Goal: Task Accomplishment & Management: Manage account settings

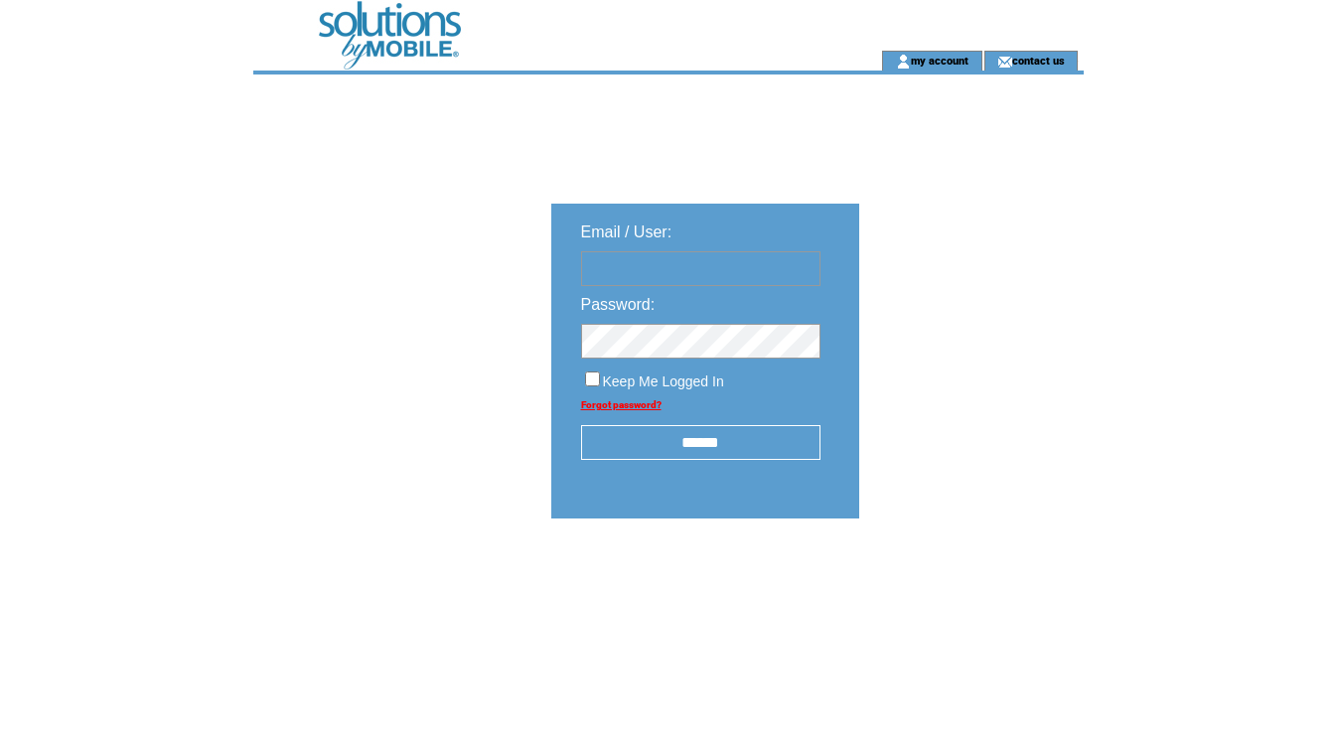
type input "********"
click at [728, 448] on input "******" at bounding box center [700, 442] width 239 height 35
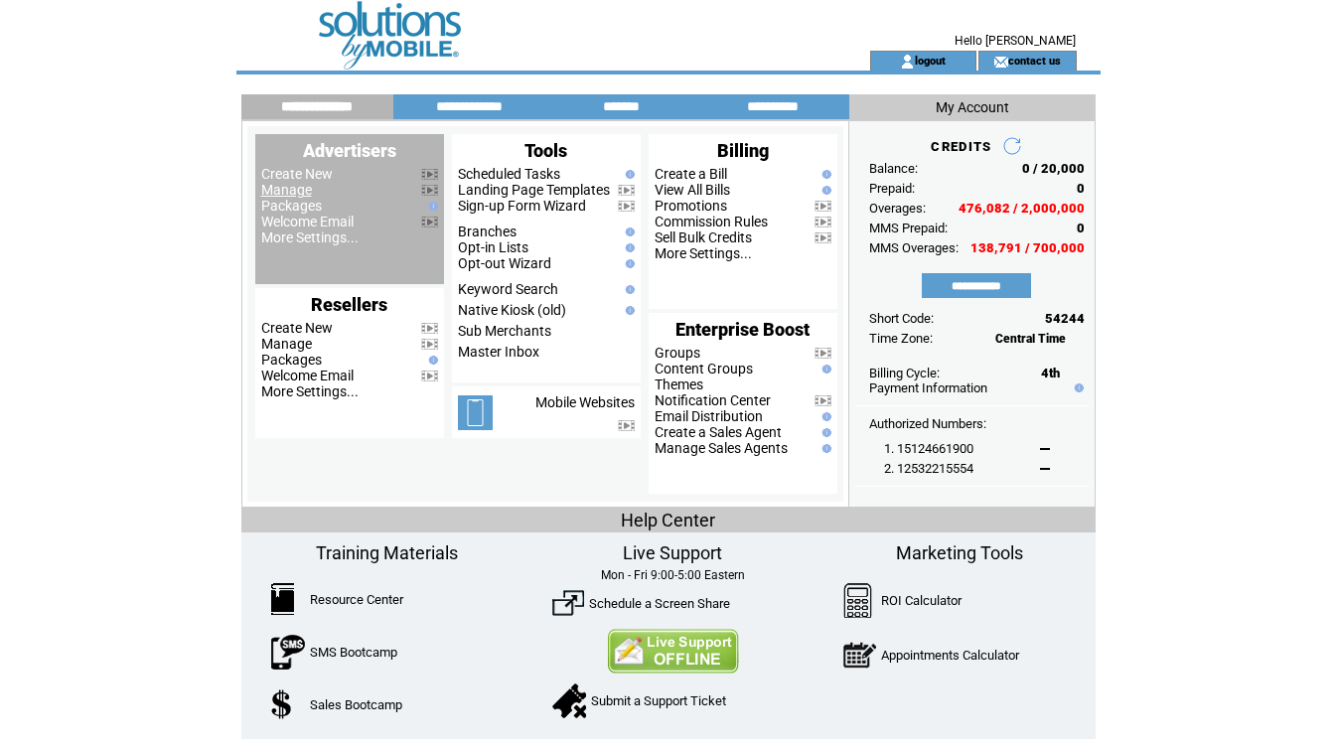
click at [297, 192] on link "Manage" at bounding box center [286, 190] width 51 height 16
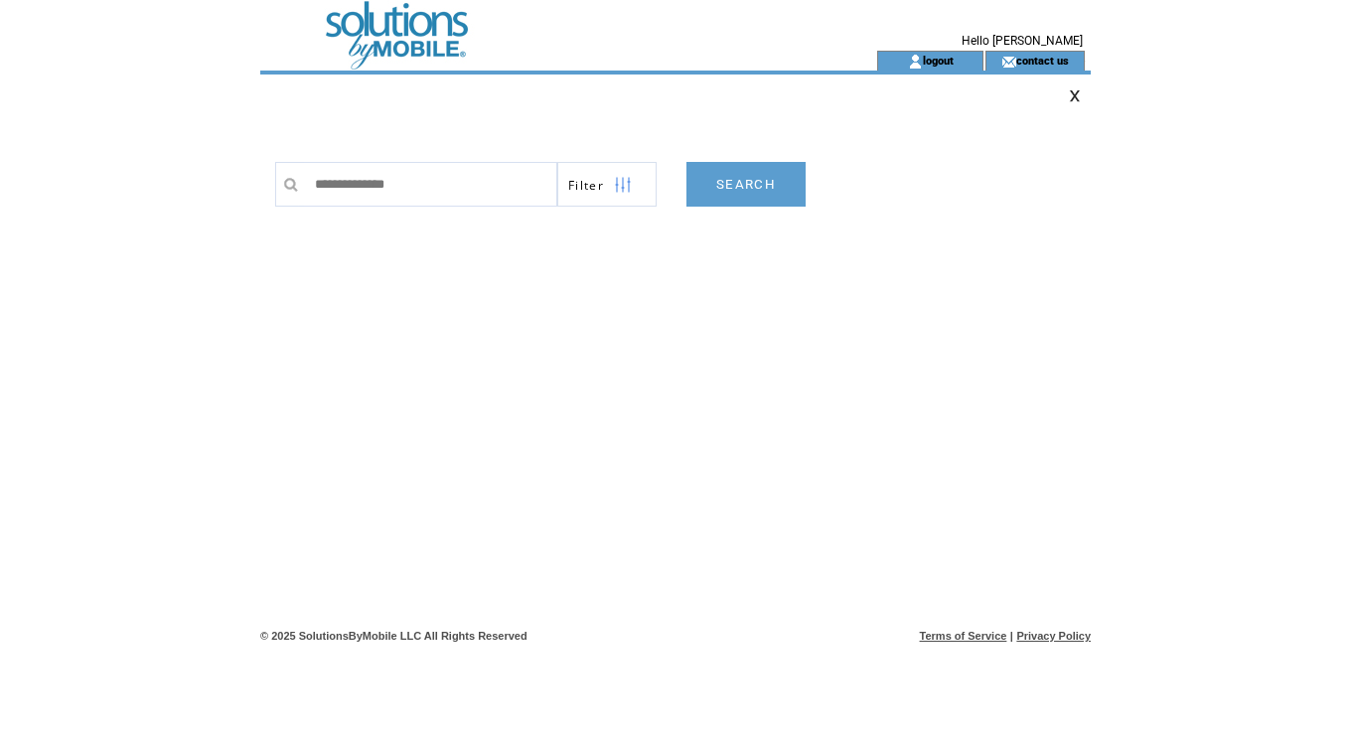
type input "**********"
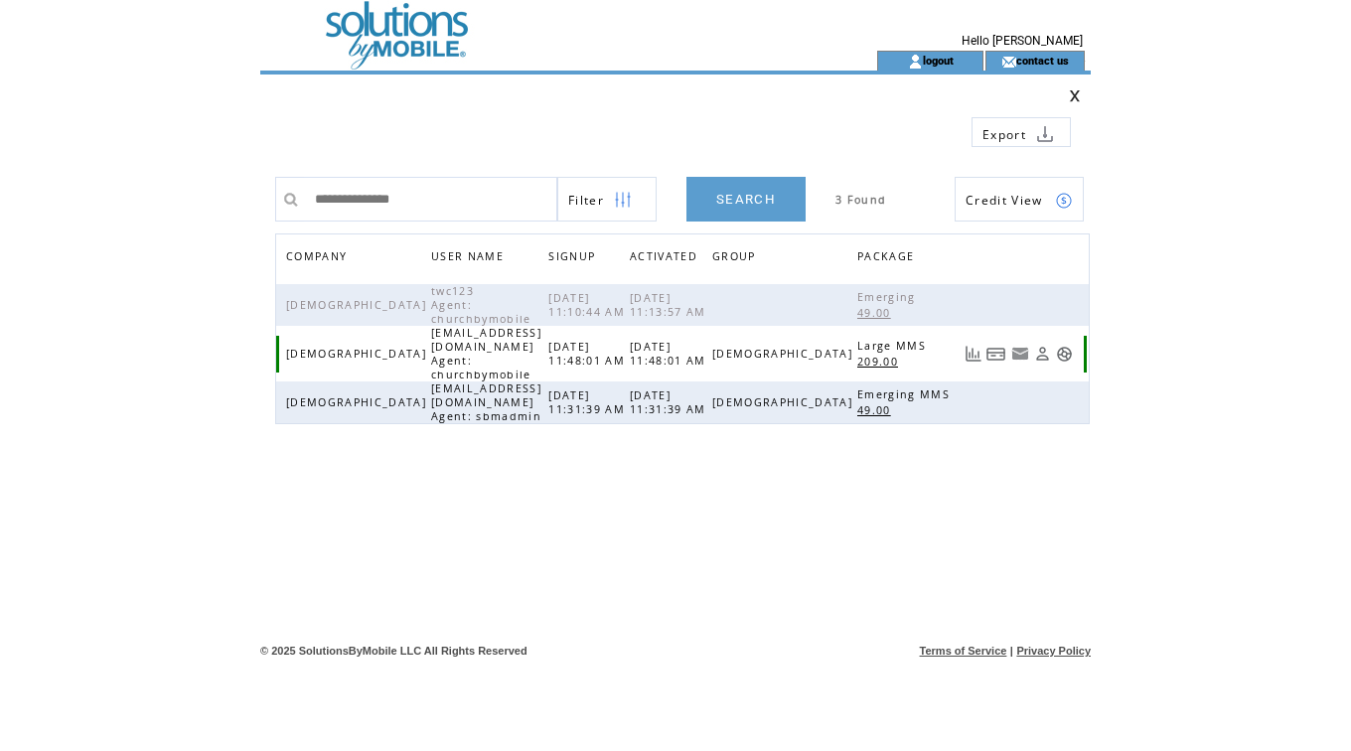
click at [991, 346] on link at bounding box center [996, 354] width 20 height 17
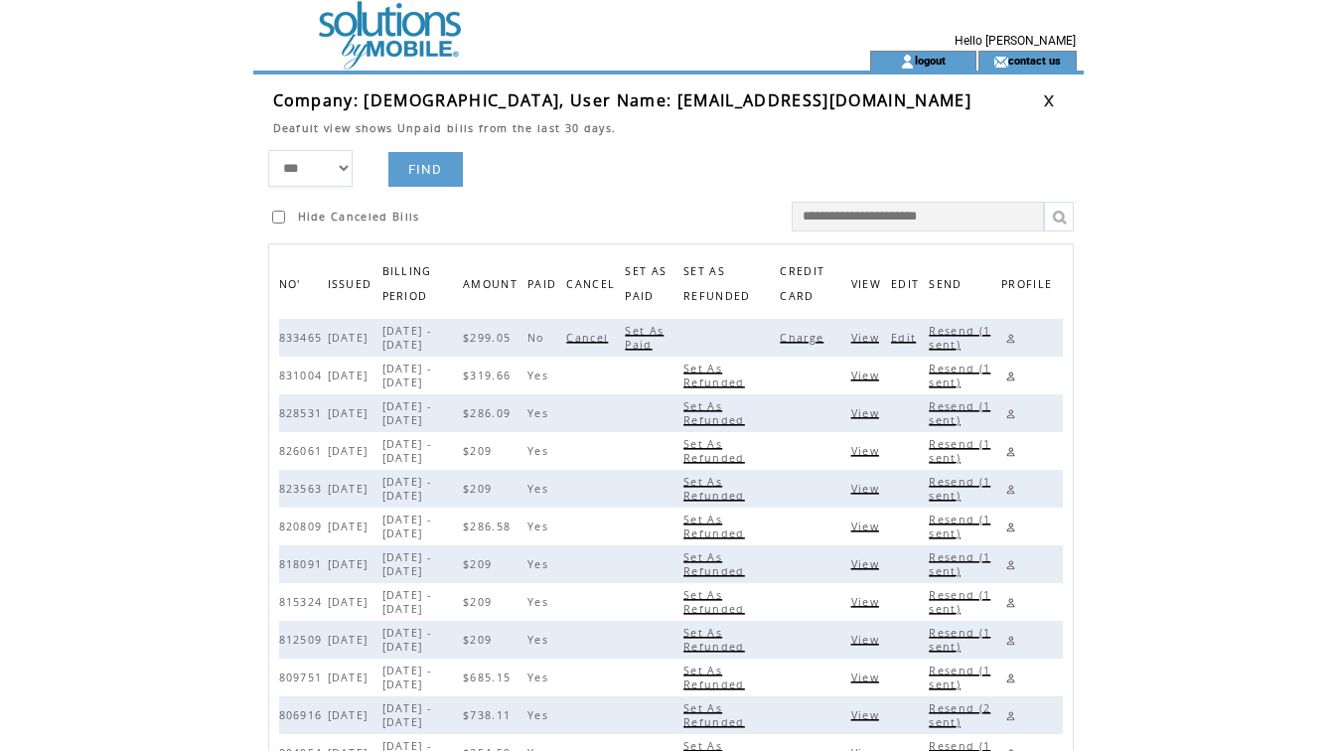
click at [877, 336] on span "View" at bounding box center [867, 338] width 33 height 14
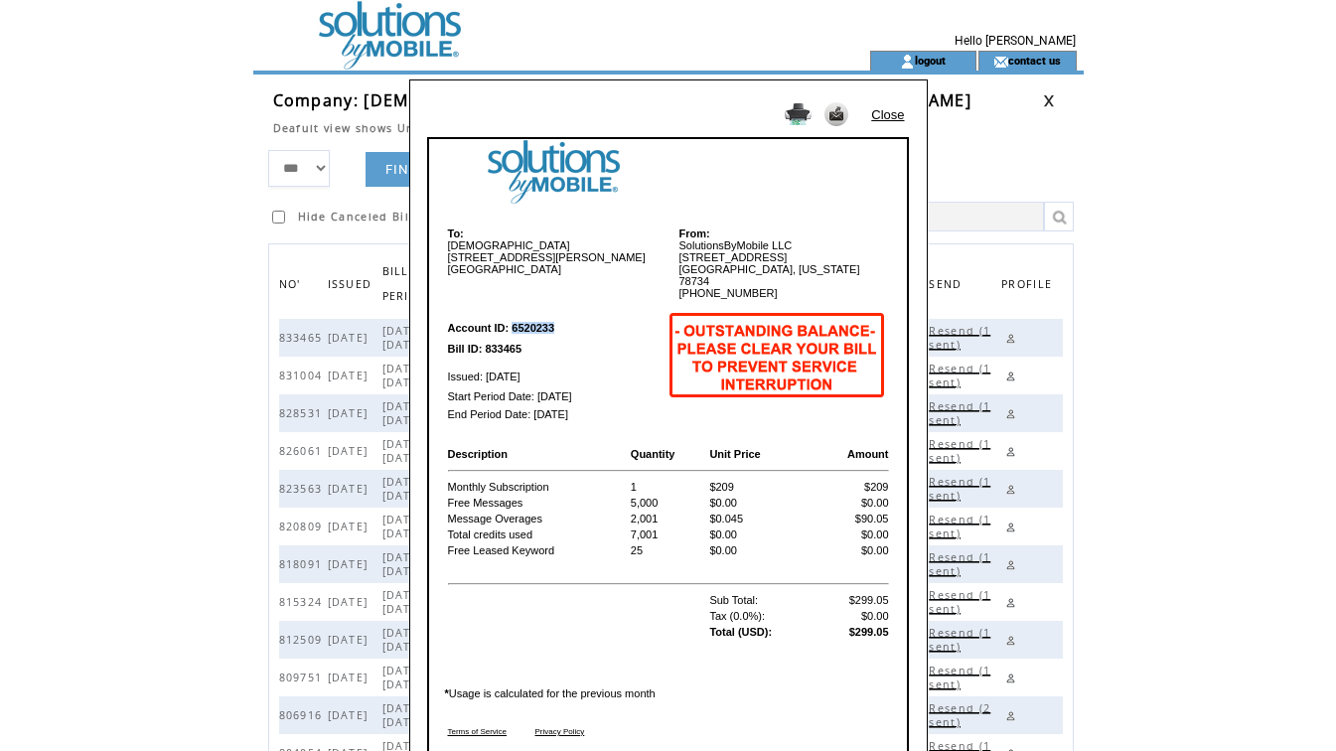
drag, startPoint x: 511, startPoint y: 317, endPoint x: 552, endPoint y: 315, distance: 40.8
click at [552, 322] on b "Account ID: 6520233" at bounding box center [501, 328] width 107 height 12
copy b "6520233"
drag, startPoint x: 483, startPoint y: 341, endPoint x: 519, endPoint y: 340, distance: 36.8
click at [519, 343] on b "Bill ID: 833465" at bounding box center [485, 349] width 74 height 12
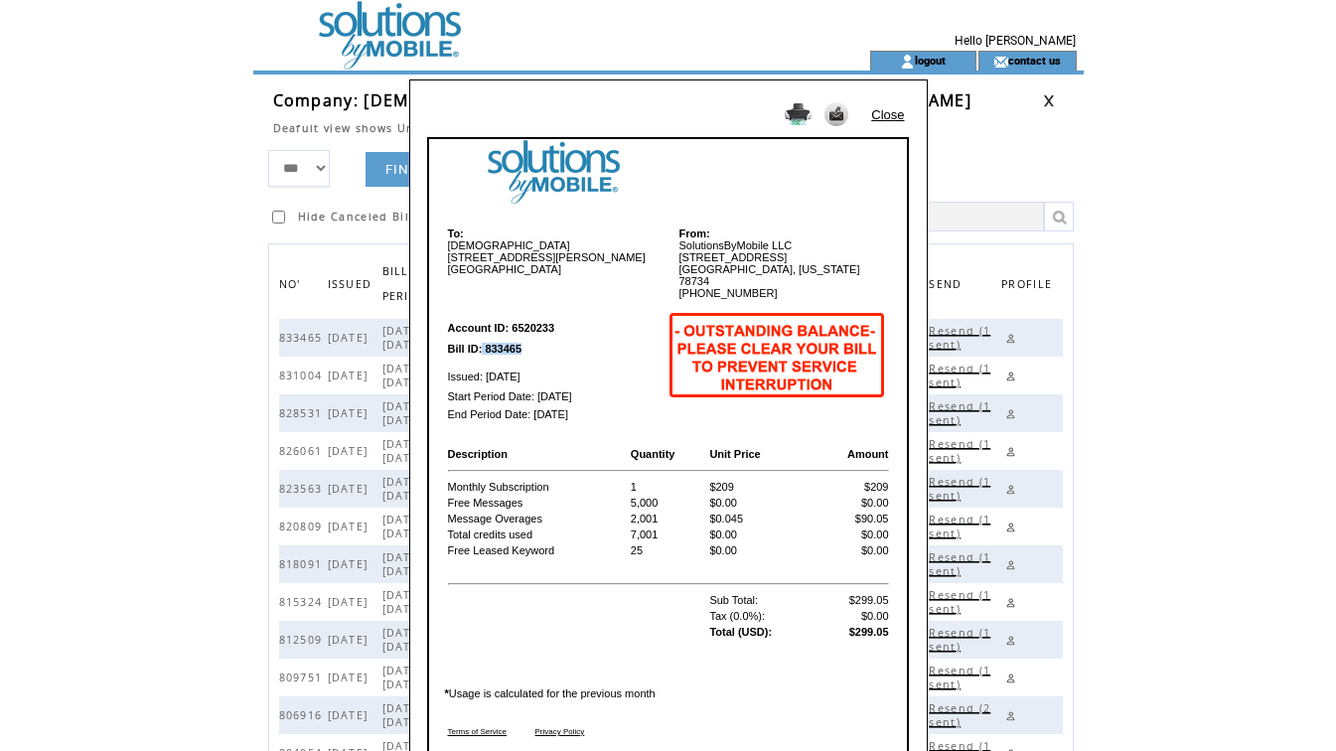
copy b "833465"
click at [898, 109] on link "Close" at bounding box center [887, 114] width 33 height 15
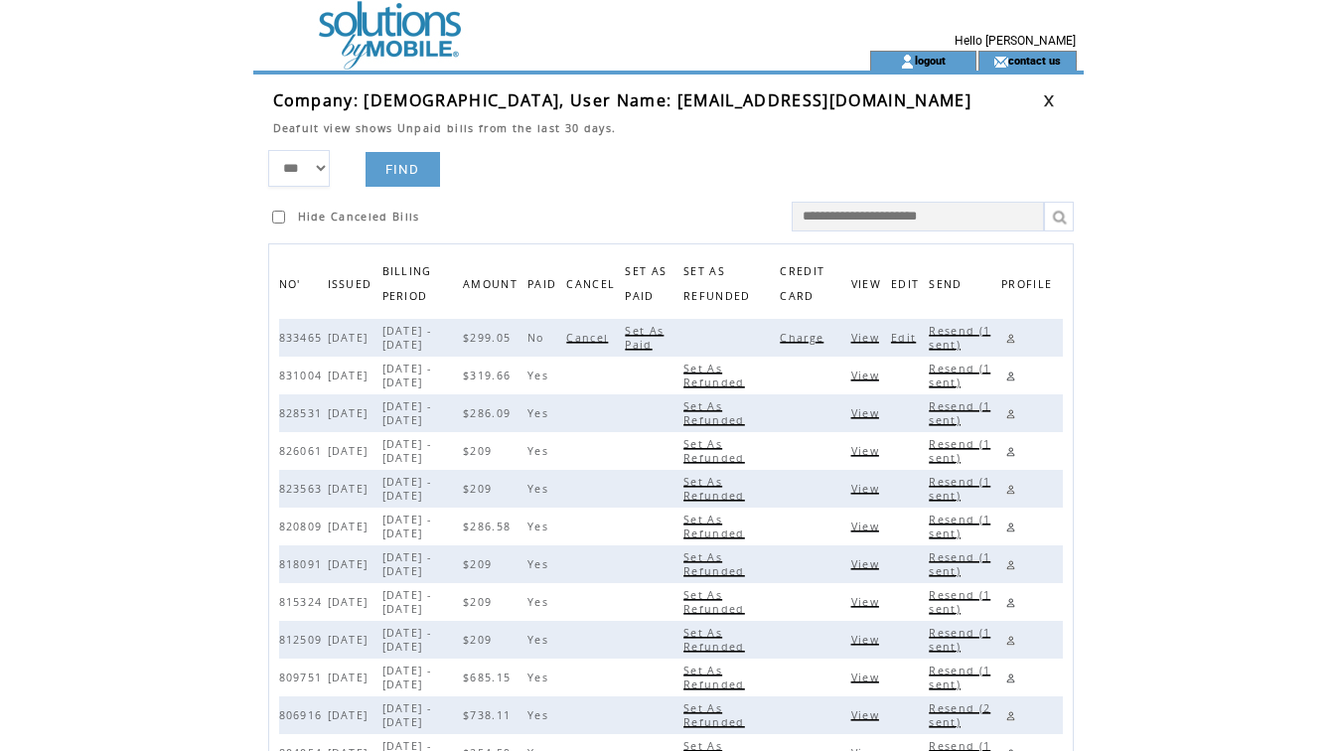
click at [663, 334] on span "Set As Paid" at bounding box center [644, 338] width 39 height 28
click at [874, 337] on span "View" at bounding box center [867, 338] width 33 height 14
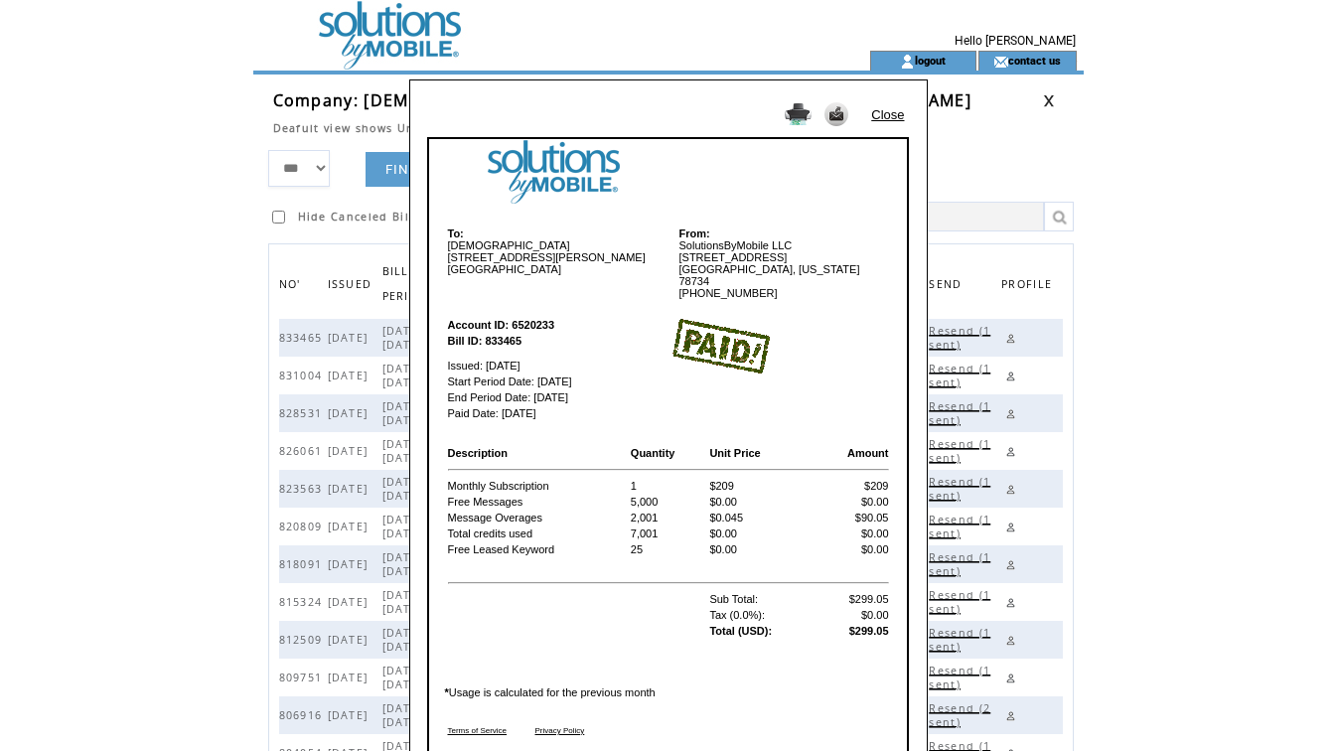
drag, startPoint x: 900, startPoint y: 259, endPoint x: 903, endPoint y: 167, distance: 92.4
click at [902, 250] on td "To: The Word Church 525N Sam Houston Pkwy E #605 Houston TX, 77060 USA From: So…" at bounding box center [668, 486] width 478 height 562
click at [885, 112] on link "Close" at bounding box center [887, 114] width 33 height 15
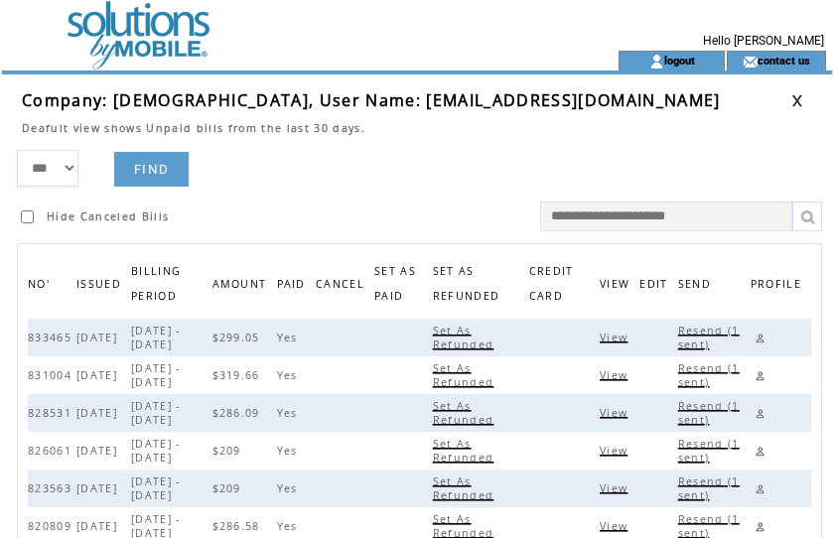
click at [793, 102] on link at bounding box center [797, 100] width 12 height 13
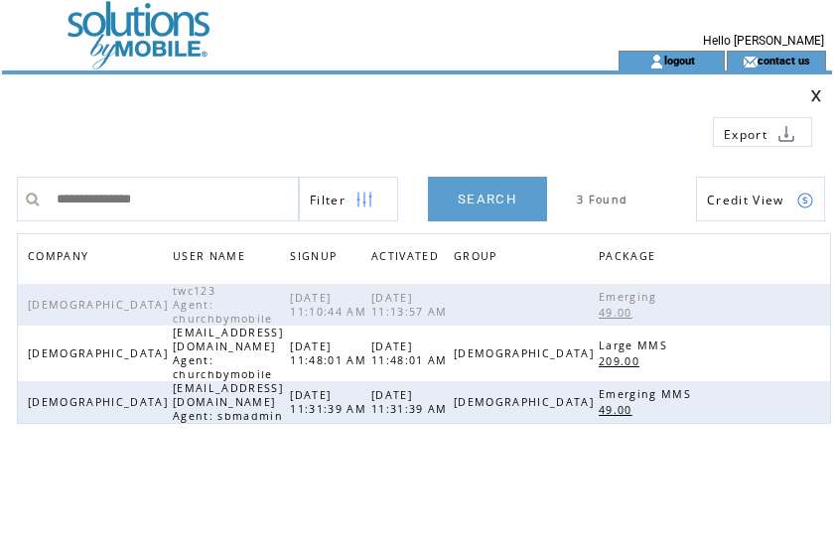
drag, startPoint x: 416, startPoint y: 109, endPoint x: 311, endPoint y: 173, distance: 123.0
click at [409, 116] on td at bounding box center [326, 124] width 608 height 45
drag, startPoint x: 258, startPoint y: 204, endPoint x: -207, endPoint y: 174, distance: 465.7
click at [0, 174] on html "**********" at bounding box center [417, 269] width 834 height 538
paste input "text"
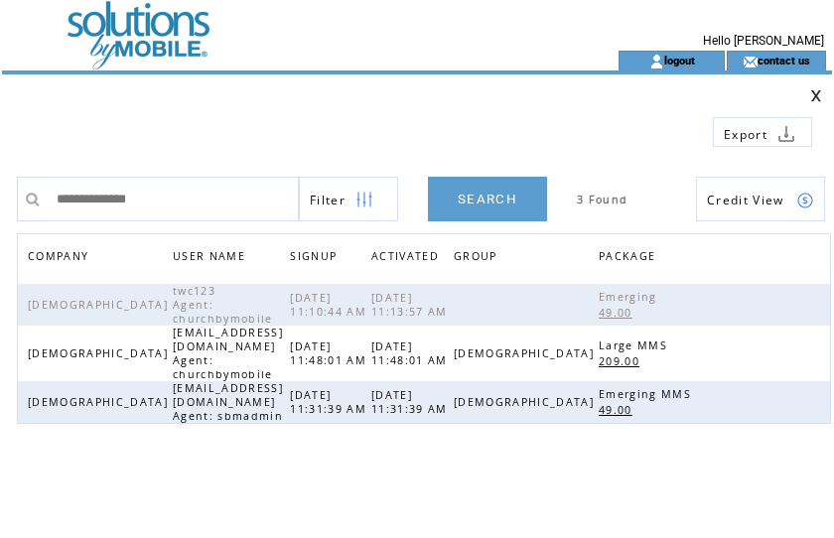
type input "**********"
click at [494, 201] on link "SEARCH" at bounding box center [487, 199] width 119 height 45
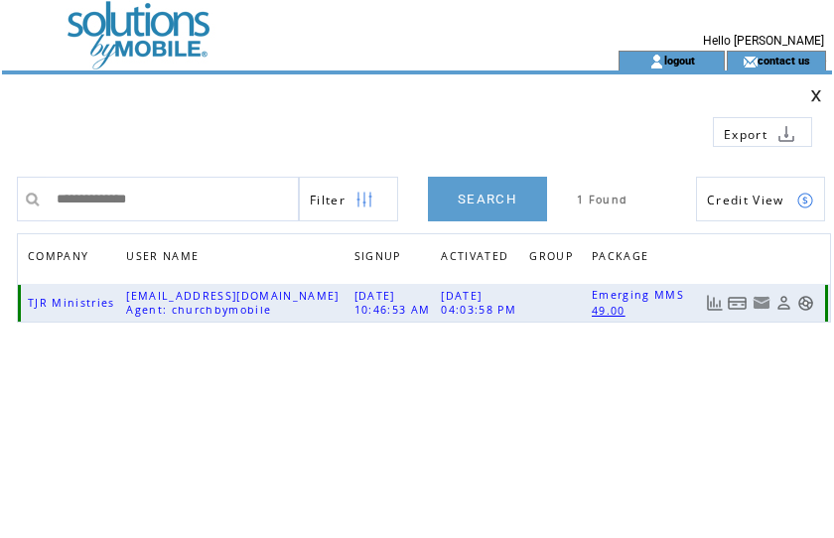
click at [740, 304] on link at bounding box center [738, 303] width 20 height 17
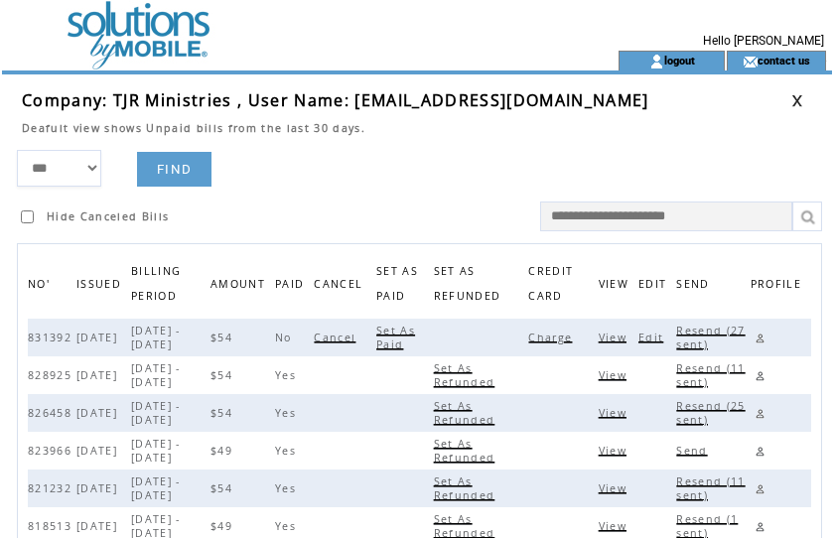
click at [564, 337] on span "Charge" at bounding box center [552, 338] width 49 height 14
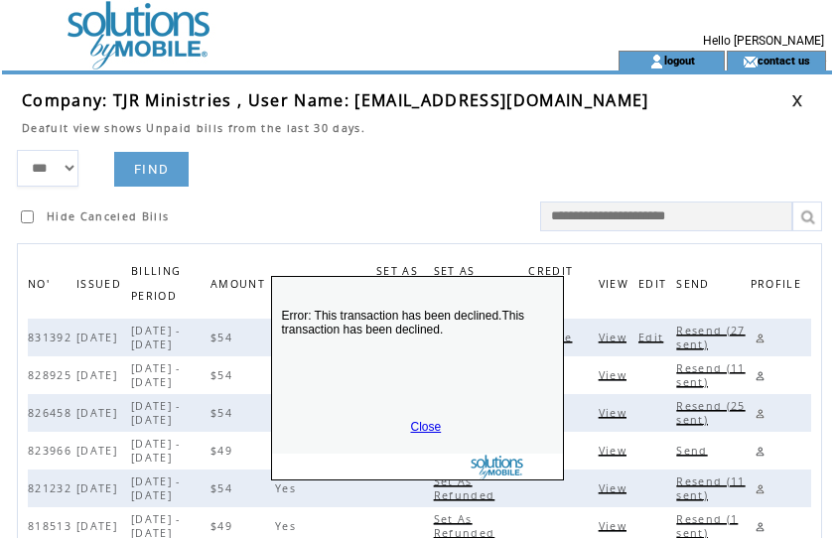
click at [419, 424] on link "Close" at bounding box center [426, 427] width 31 height 14
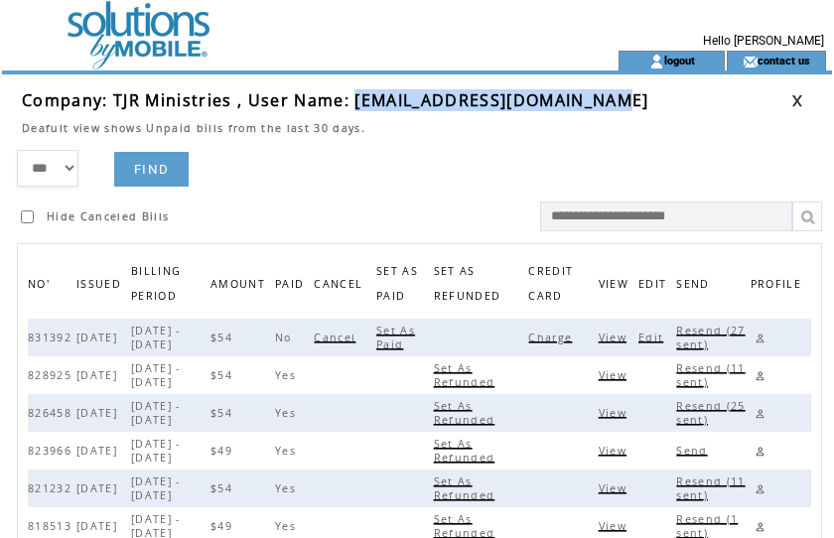
drag, startPoint x: 356, startPoint y: 103, endPoint x: 618, endPoint y: 99, distance: 262.2
click at [618, 99] on span "Company: TJR Ministries , User Name: everydaymanna639@gmail.com" at bounding box center [336, 100] width 628 height 22
copy span "everydaymanna639@gmail.com"
drag, startPoint x: 694, startPoint y: 107, endPoint x: 722, endPoint y: 103, distance: 28.1
click at [694, 107] on td "Company: TJR Ministries , User Name: everydaymanna639@gmail.com" at bounding box center [407, 100] width 770 height 22
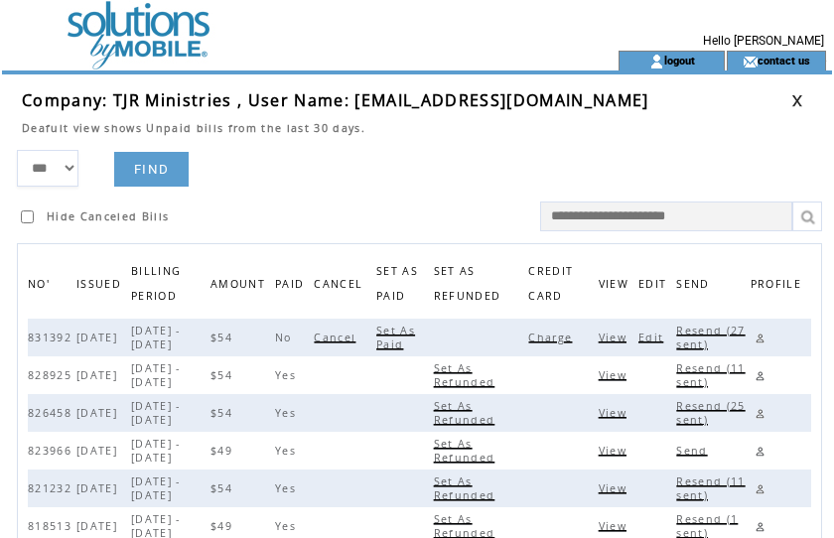
click at [800, 97] on link at bounding box center [797, 100] width 12 height 13
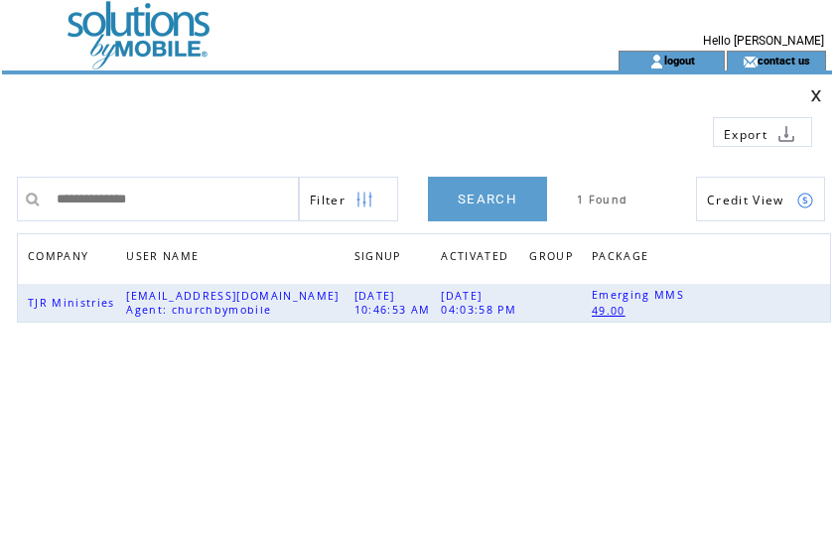
drag, startPoint x: 0, startPoint y: 0, endPoint x: -118, endPoint y: 180, distance: 215.1
click at [0, 180] on html "**********" at bounding box center [417, 269] width 834 height 538
type input "**********"
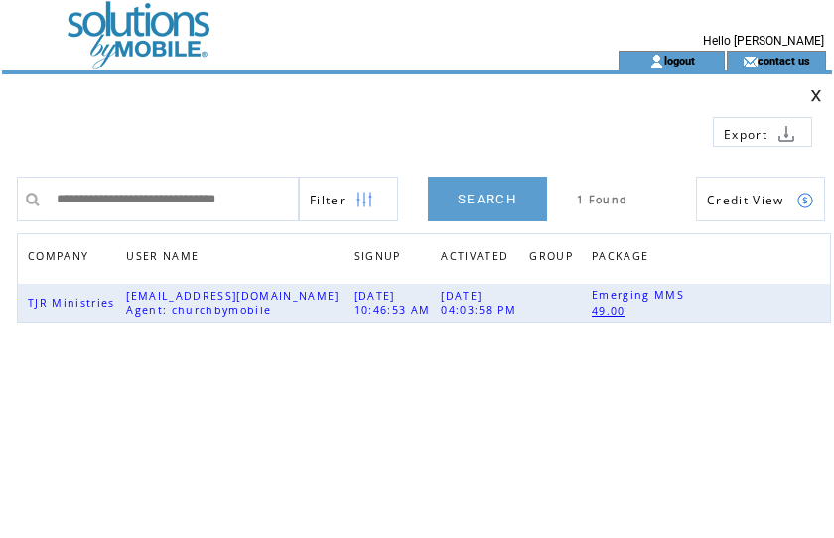
click at [510, 203] on link "SEARCH" at bounding box center [487, 199] width 119 height 45
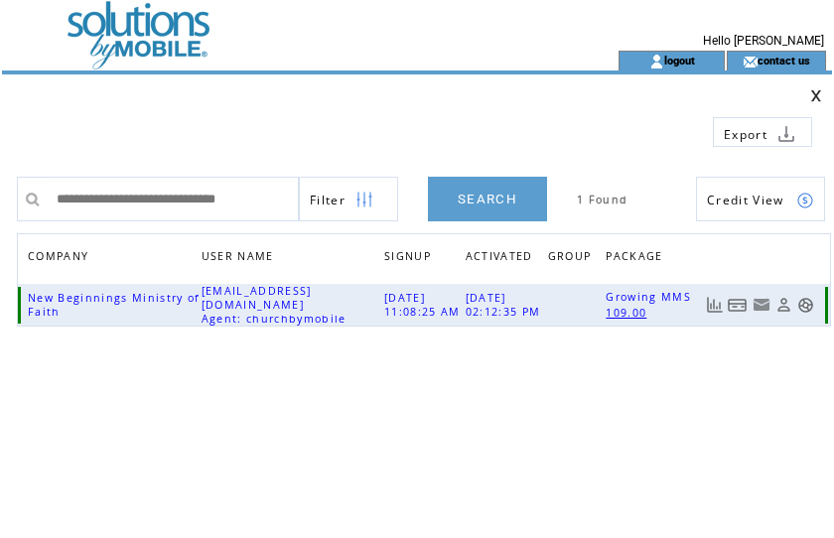
click at [736, 302] on link at bounding box center [738, 305] width 20 height 17
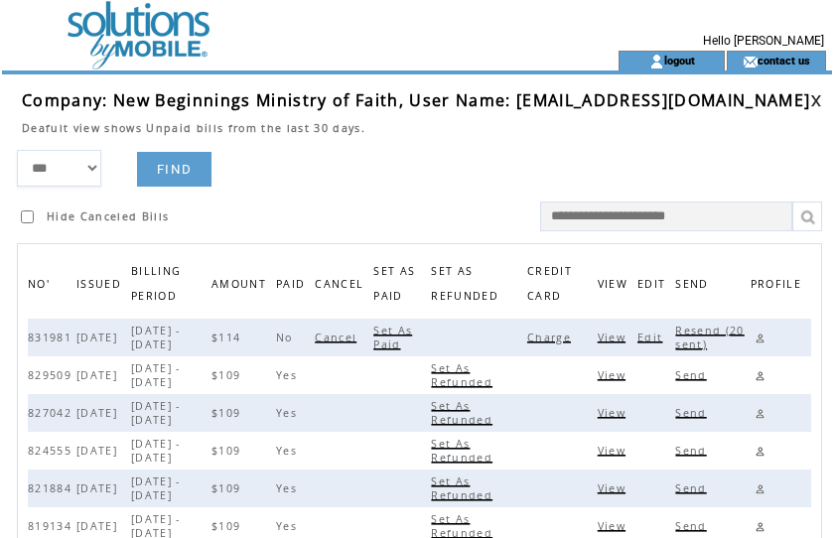
click at [553, 336] on span "Charge" at bounding box center [551, 338] width 49 height 14
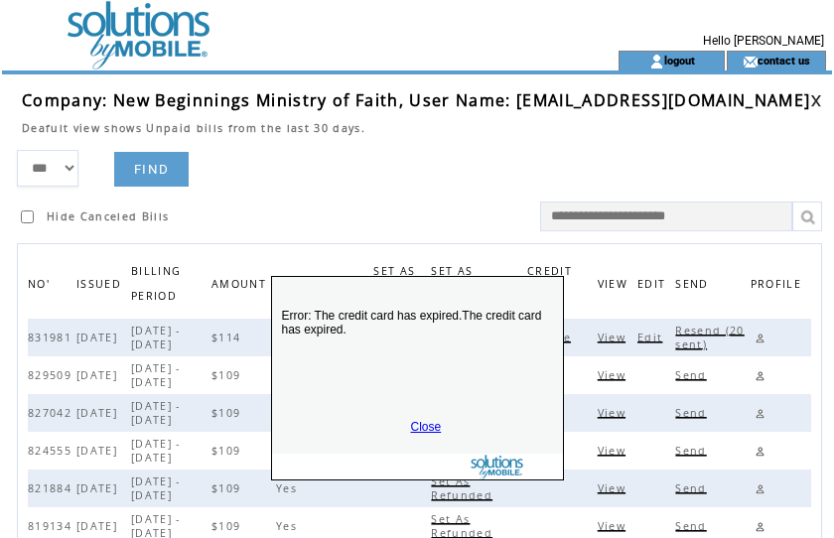
click at [427, 425] on link "Close" at bounding box center [426, 427] width 31 height 14
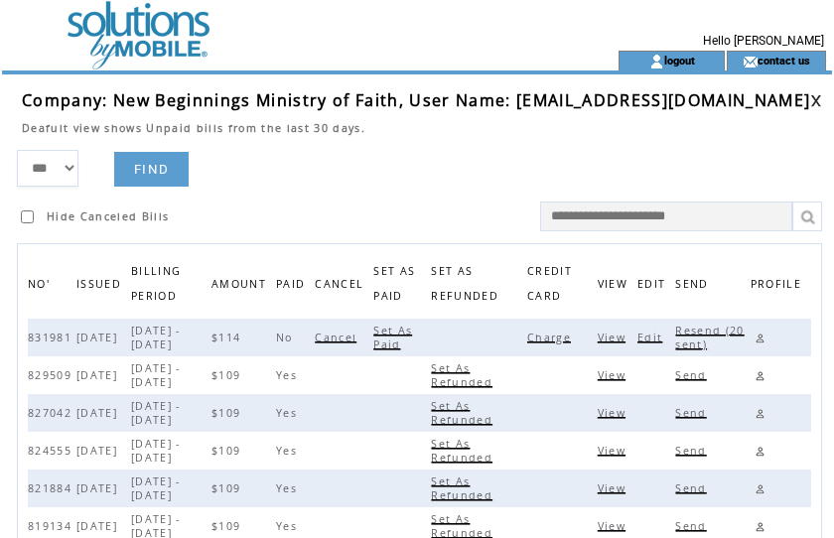
click at [762, 336] on link at bounding box center [760, 338] width 19 height 19
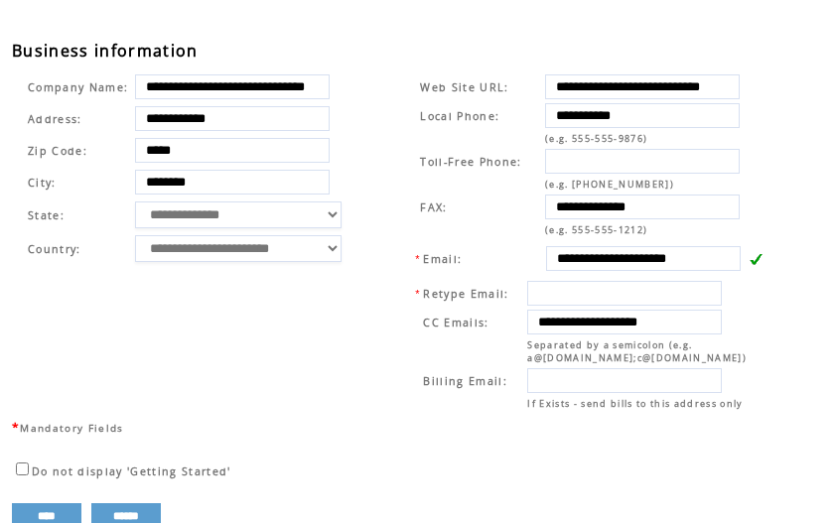
scroll to position [746, 0]
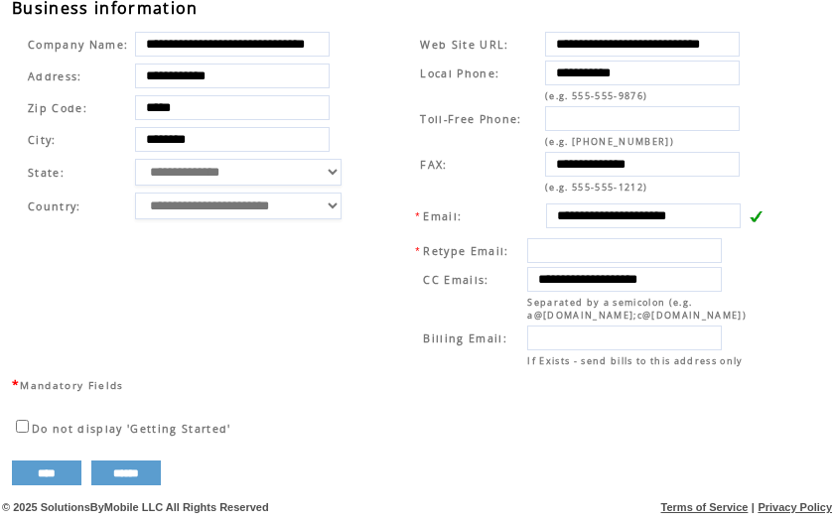
drag, startPoint x: 554, startPoint y: 270, endPoint x: 771, endPoint y: 261, distance: 216.7
click at [771, 261] on table "**********" at bounding box center [590, 200] width 363 height 348
click at [421, 92] on td at bounding box center [480, 95] width 123 height 15
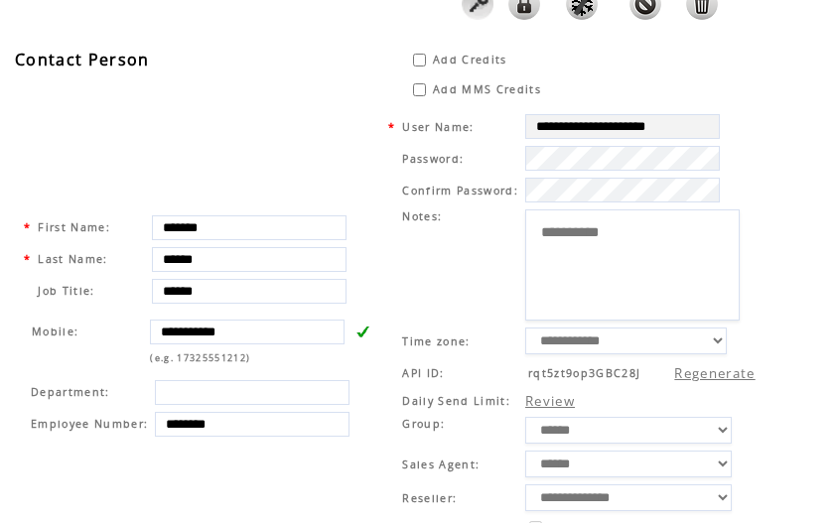
scroll to position [0, 0]
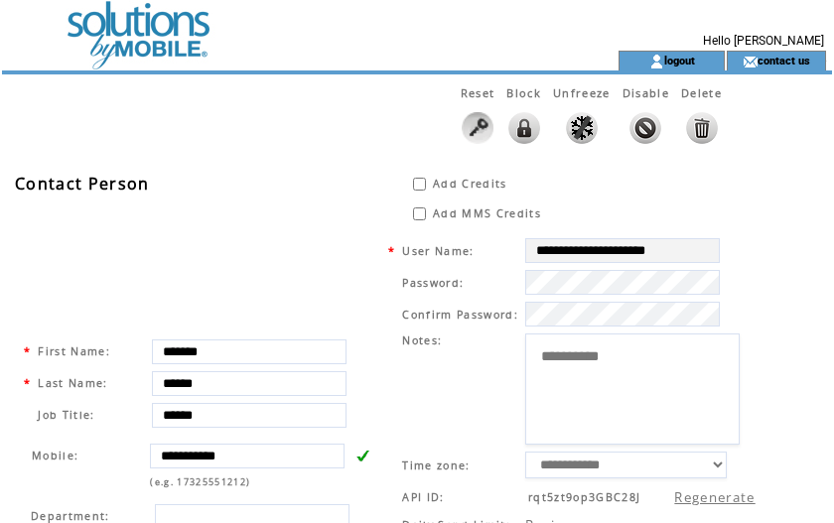
click at [115, 31] on td at bounding box center [274, 25] width 545 height 51
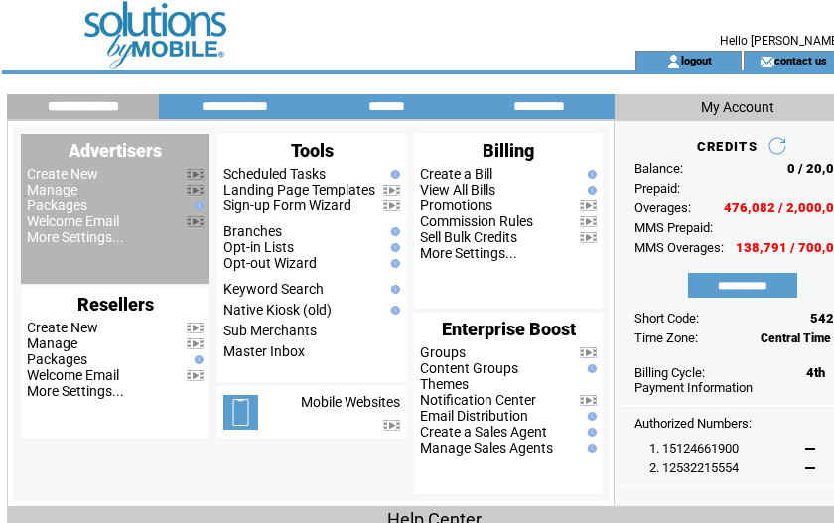
click at [46, 192] on link "Manage" at bounding box center [52, 190] width 51 height 16
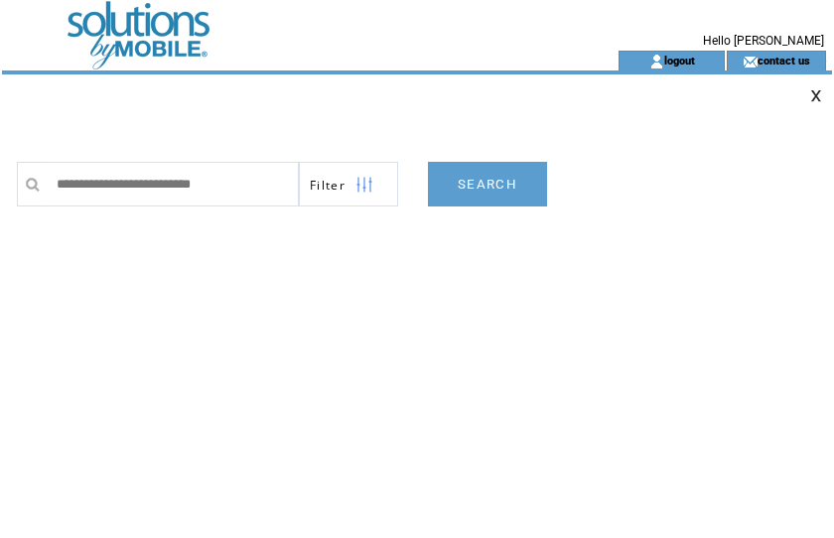
type input "**********"
click at [514, 189] on link "SEARCH" at bounding box center [487, 184] width 119 height 45
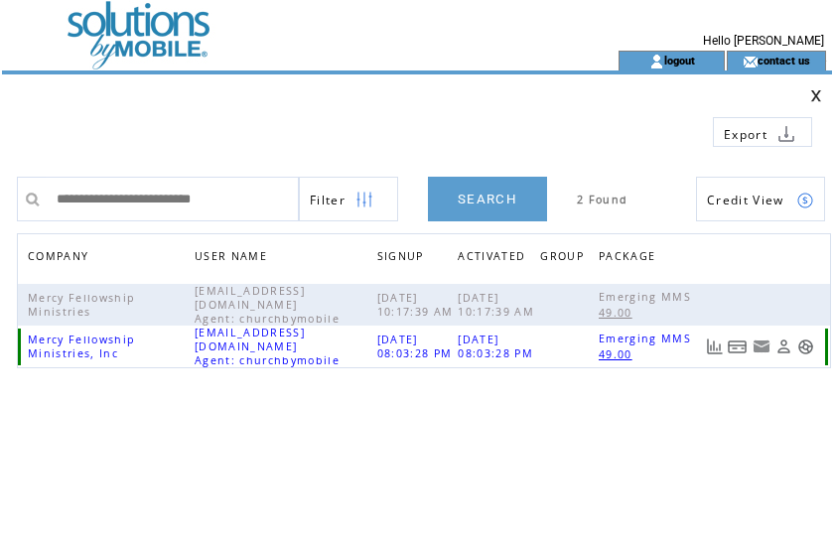
click at [738, 351] on link at bounding box center [738, 347] width 20 height 17
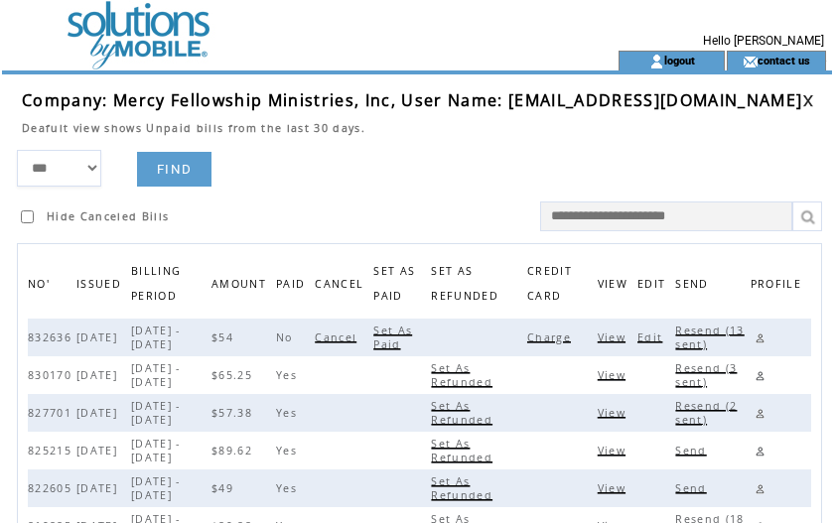
click at [576, 338] on span "Charge" at bounding box center [551, 338] width 49 height 14
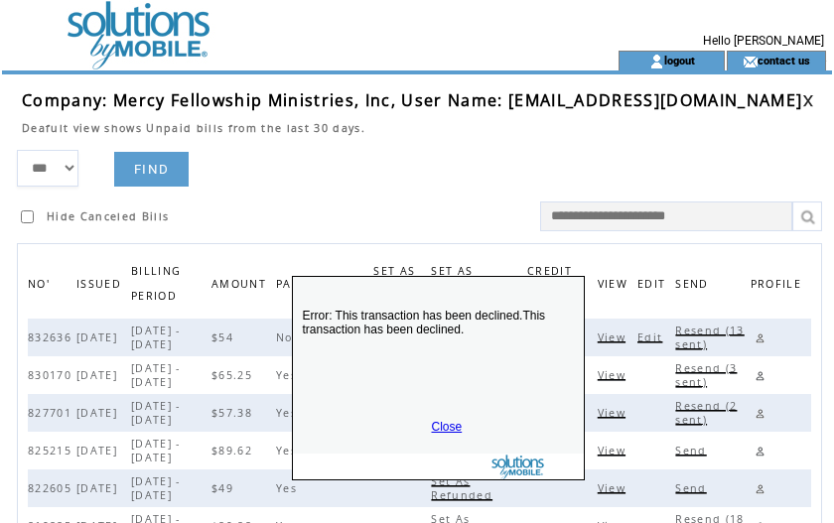
click at [447, 425] on link "Close" at bounding box center [447, 427] width 31 height 14
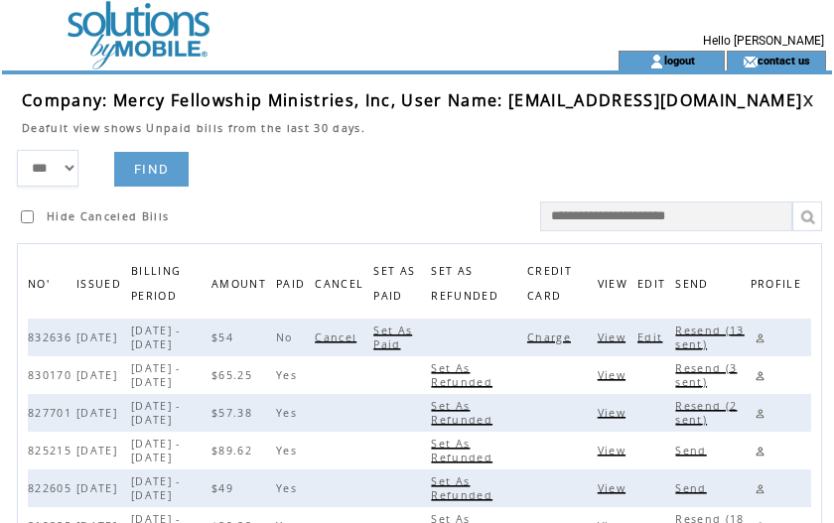
click at [727, 334] on span "Resend (13 sent)" at bounding box center [709, 338] width 69 height 28
drag, startPoint x: 505, startPoint y: 105, endPoint x: 812, endPoint y: 103, distance: 306.9
click at [802, 103] on span "Company: Mercy Fellowship Ministries, Inc, User Name: mercyfellowshipministries…" at bounding box center [412, 100] width 781 height 22
copy span "[EMAIL_ADDRESS][DOMAIN_NAME]"
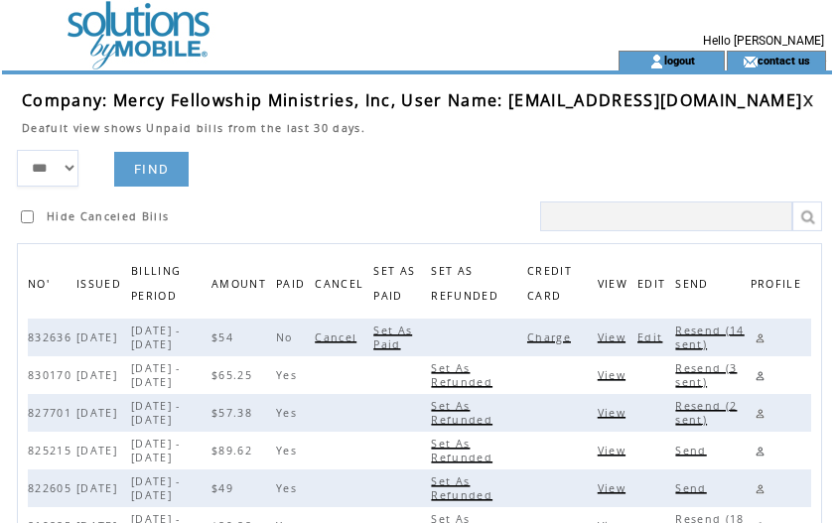
click at [764, 341] on link at bounding box center [760, 338] width 19 height 19
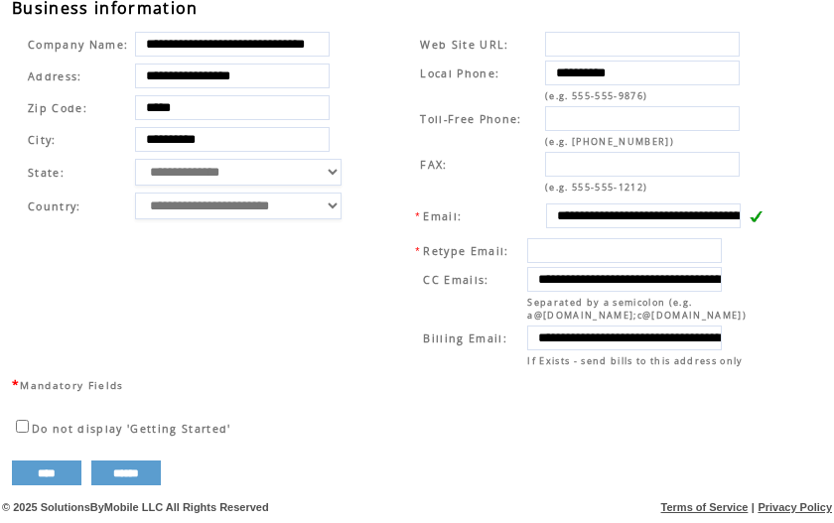
scroll to position [746, 0]
click at [384, 82] on td "**********" at bounding box center [582, 200] width 404 height 350
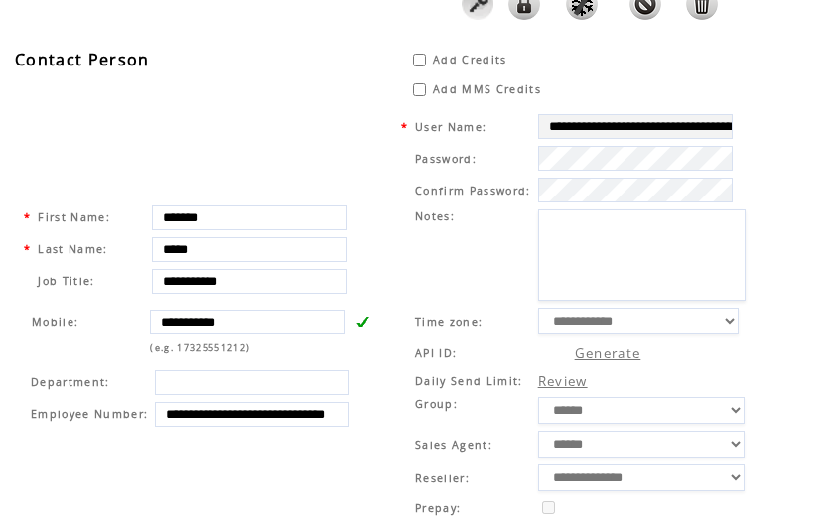
scroll to position [0, 0]
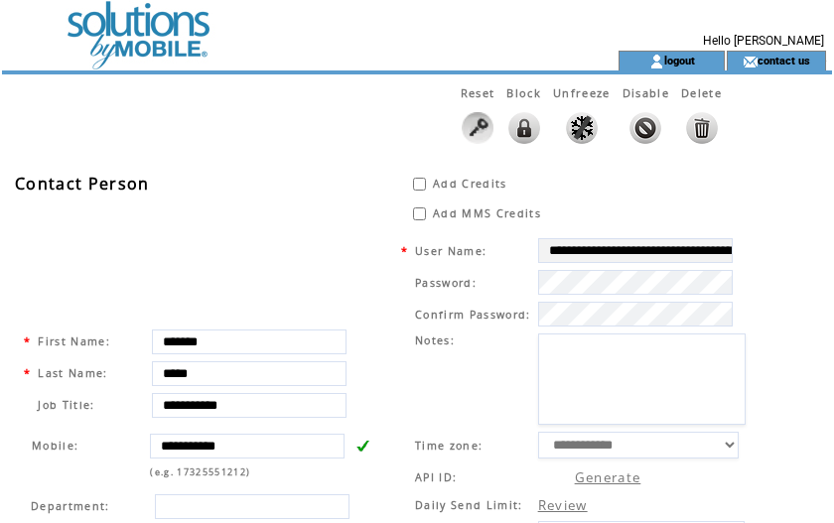
click at [144, 36] on td at bounding box center [274, 25] width 545 height 51
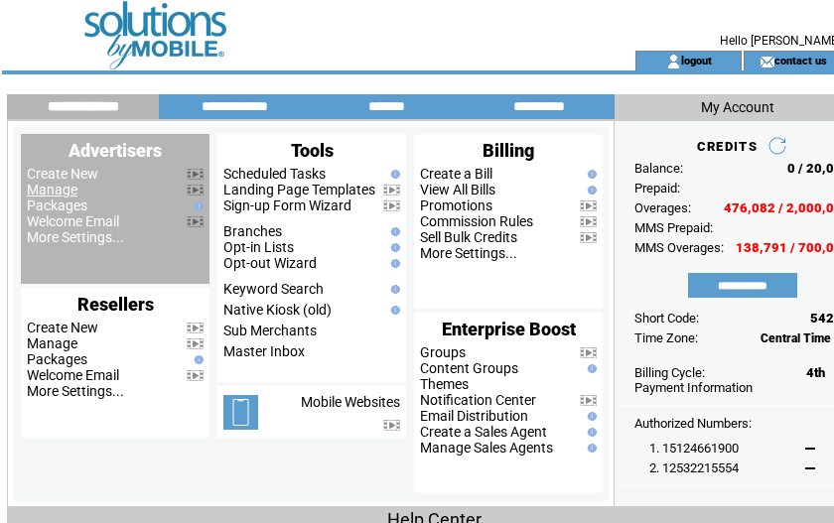
click at [47, 193] on link "Manage" at bounding box center [52, 190] width 51 height 16
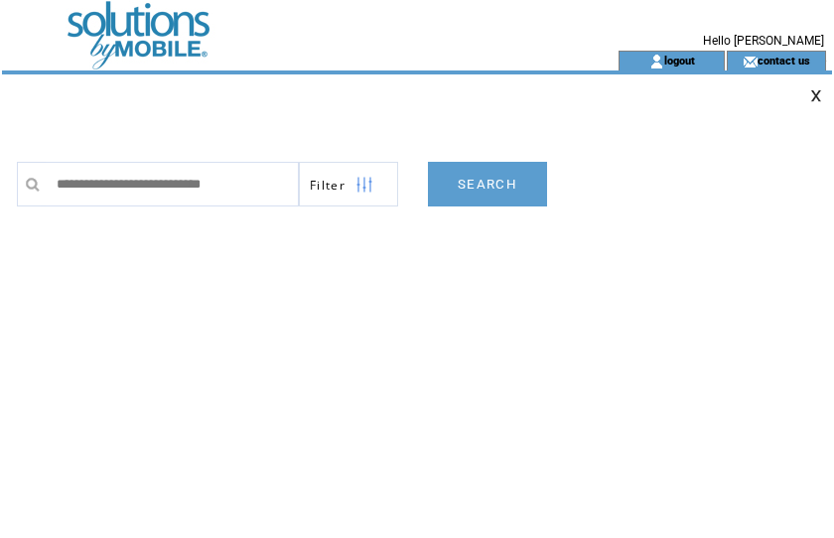
type input "**********"
click at [492, 187] on link "SEARCH" at bounding box center [487, 184] width 119 height 45
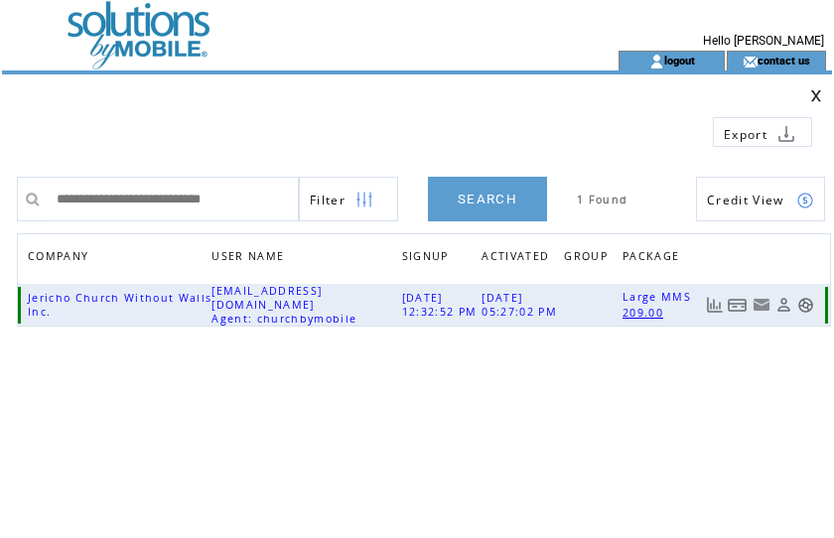
click at [732, 307] on link at bounding box center [738, 305] width 20 height 17
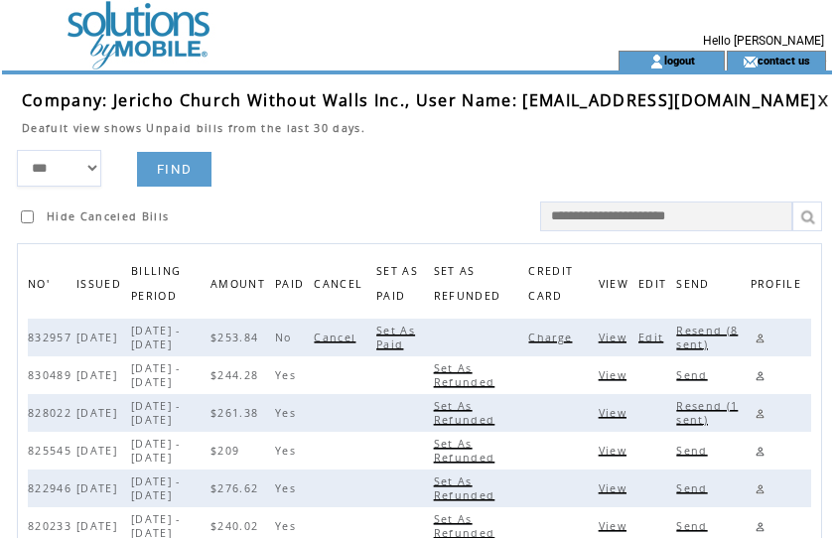
click at [569, 340] on span "Charge" at bounding box center [552, 338] width 49 height 14
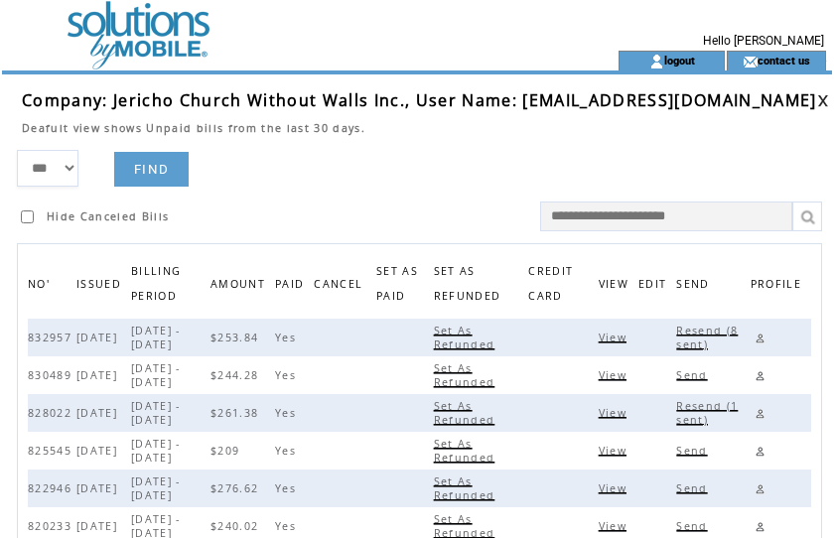
drag, startPoint x: 509, startPoint y: 158, endPoint x: 619, endPoint y: 133, distance: 112.0
click at [514, 155] on form "*** **** ****** FIND Hide Canceled Bills" at bounding box center [424, 190] width 815 height 81
click at [817, 100] on link at bounding box center [823, 100] width 12 height 13
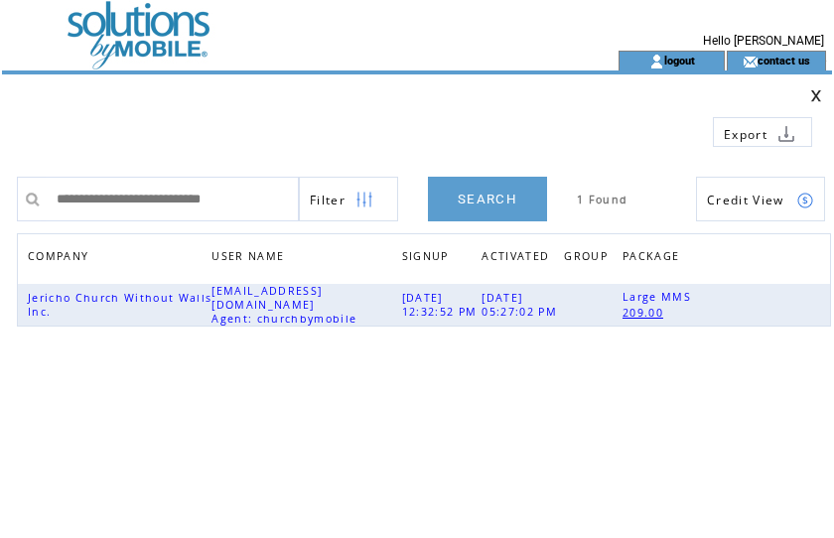
drag, startPoint x: 286, startPoint y: 195, endPoint x: -132, endPoint y: 173, distance: 418.6
click at [0, 173] on html "**********" at bounding box center [417, 269] width 834 height 538
type input "**********"
click at [502, 198] on link "SEARCH" at bounding box center [487, 199] width 119 height 45
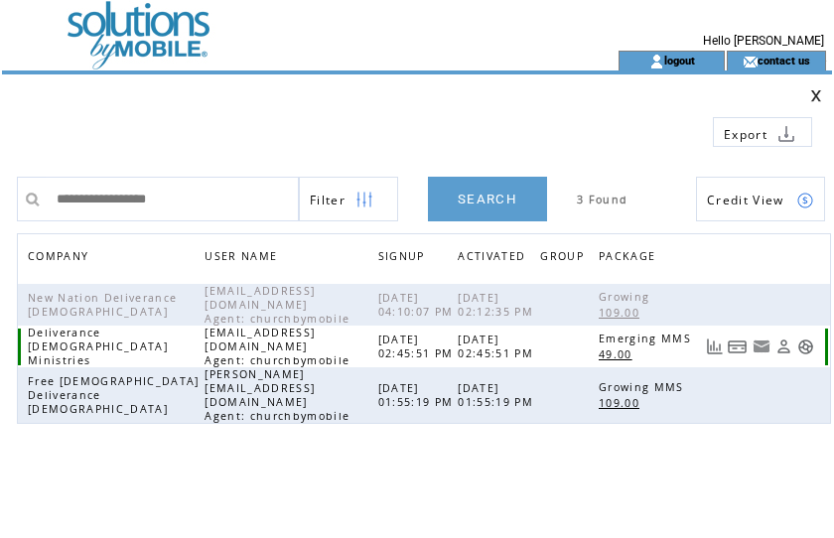
click at [737, 340] on link at bounding box center [738, 347] width 20 height 17
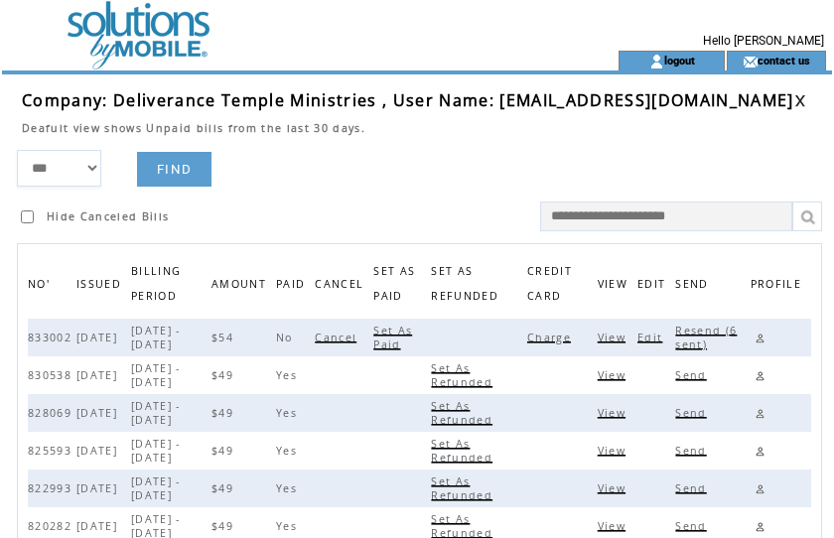
click at [556, 340] on span "Charge" at bounding box center [551, 338] width 49 height 14
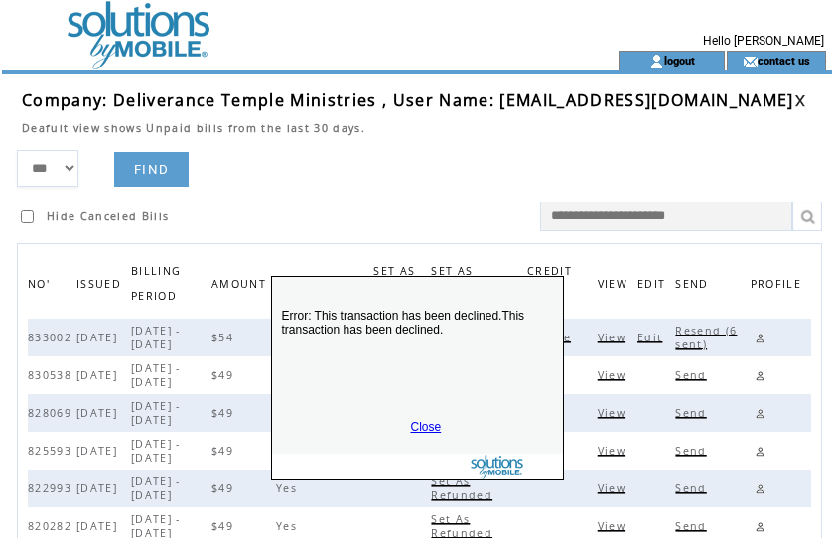
click at [420, 423] on link "Close" at bounding box center [426, 427] width 31 height 14
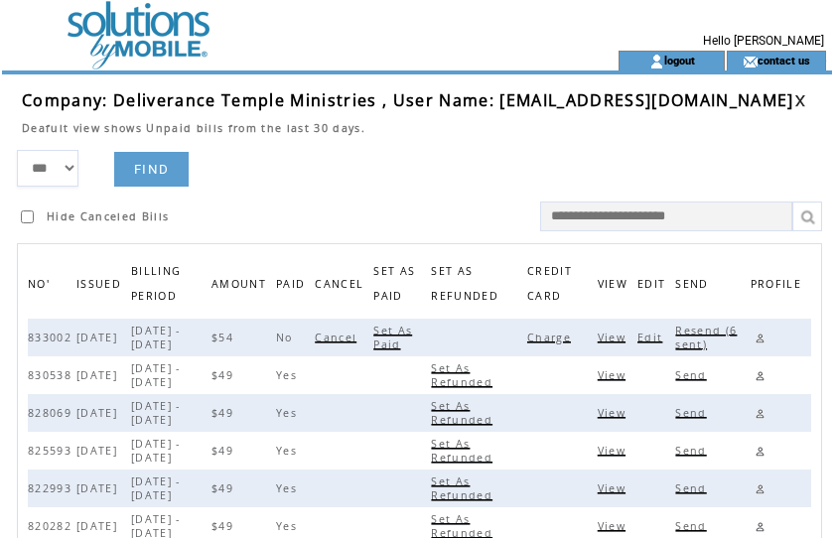
click at [702, 334] on span "Resend (6 sent)" at bounding box center [706, 338] width 62 height 28
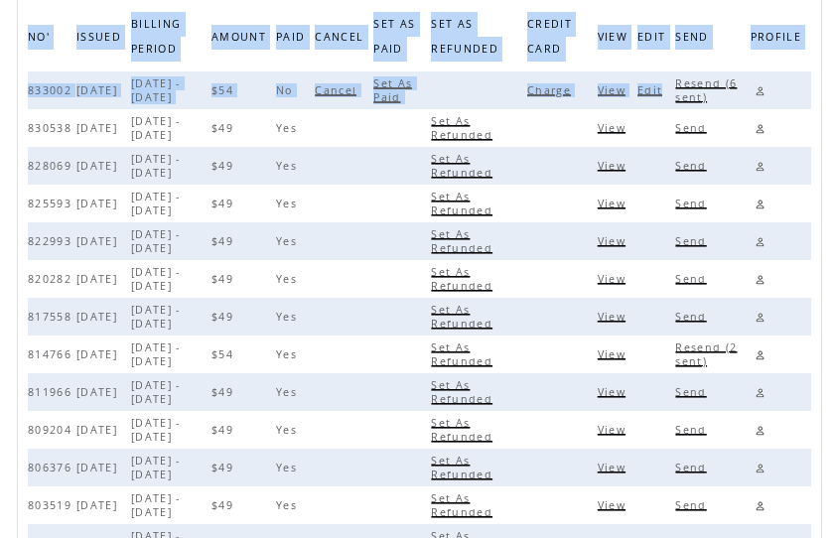
drag, startPoint x: 497, startPoint y: 103, endPoint x: 683, endPoint y: 76, distance: 188.6
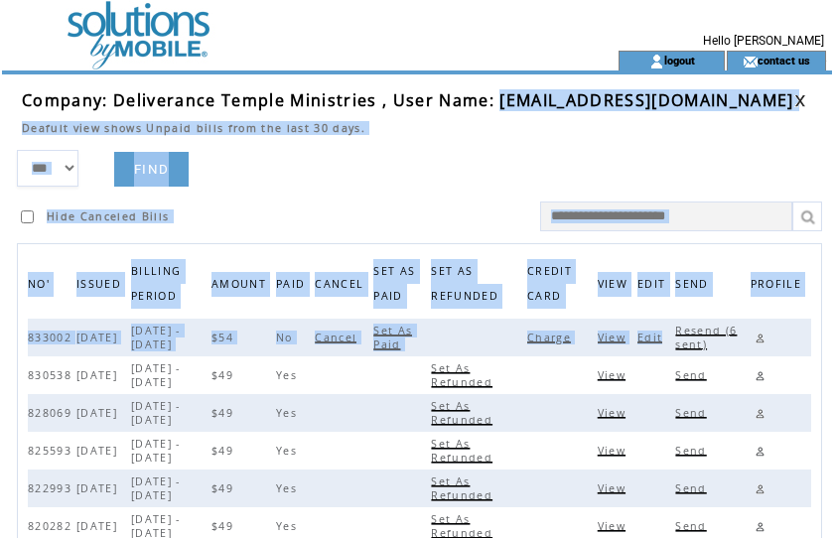
click at [471, 200] on td at bounding box center [629, 209] width 408 height 45
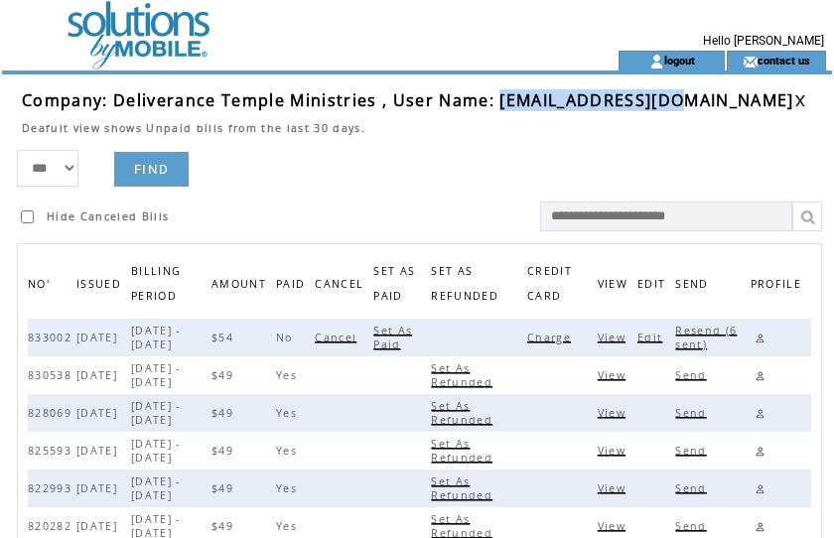
drag, startPoint x: 499, startPoint y: 97, endPoint x: 679, endPoint y: 95, distance: 180.7
click at [679, 95] on span "Company: Deliverance Temple Ministries , User Name: dtm4uyes@gmail.com" at bounding box center [408, 100] width 773 height 22
copy span "dtm4uyes@gmail.com"
click at [761, 338] on link at bounding box center [760, 338] width 19 height 19
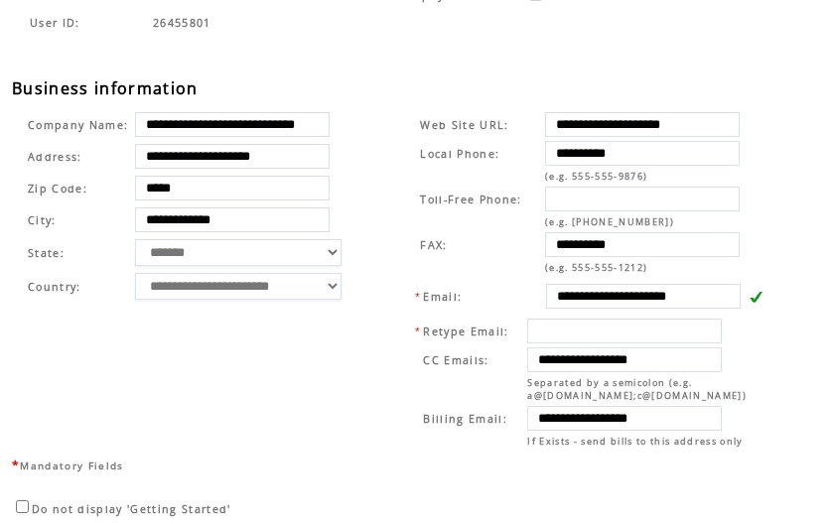
scroll to position [746, 0]
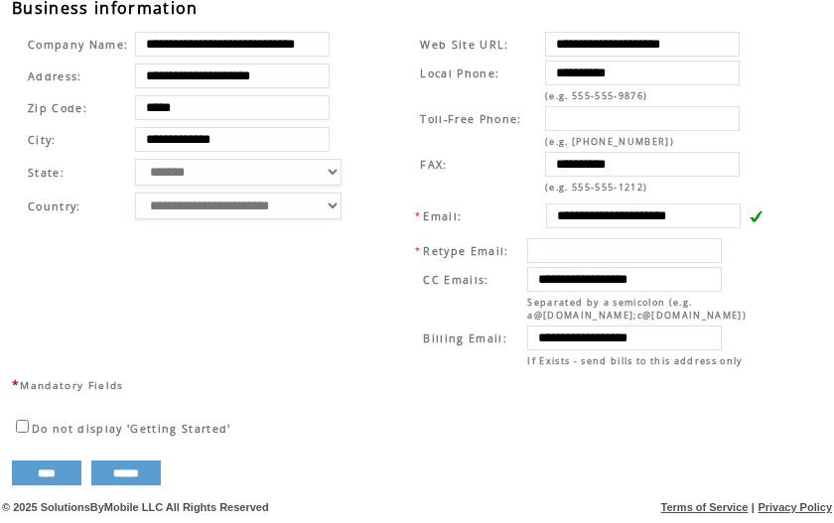
click at [382, 74] on td "**********" at bounding box center [582, 200] width 404 height 350
drag, startPoint x: 554, startPoint y: 203, endPoint x: 615, endPoint y: 259, distance: 82.9
click at [764, 203] on tr "**********" at bounding box center [591, 216] width 354 height 27
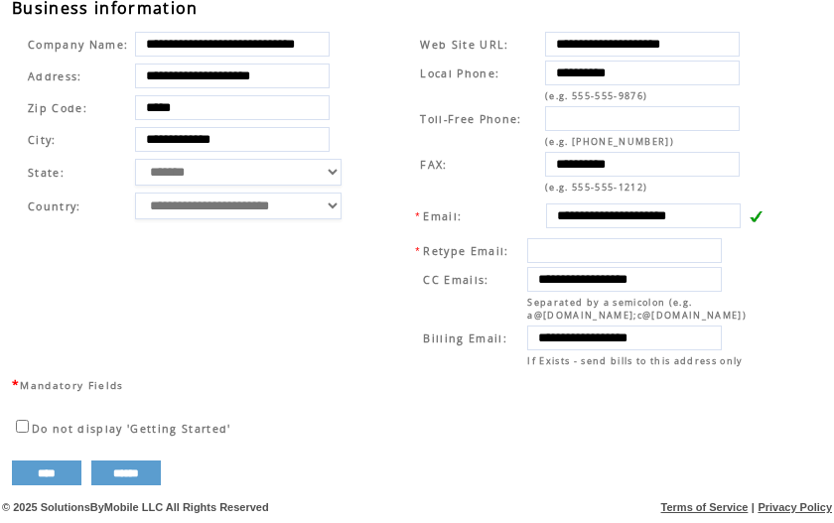
click at [386, 121] on td "**********" at bounding box center [582, 200] width 404 height 350
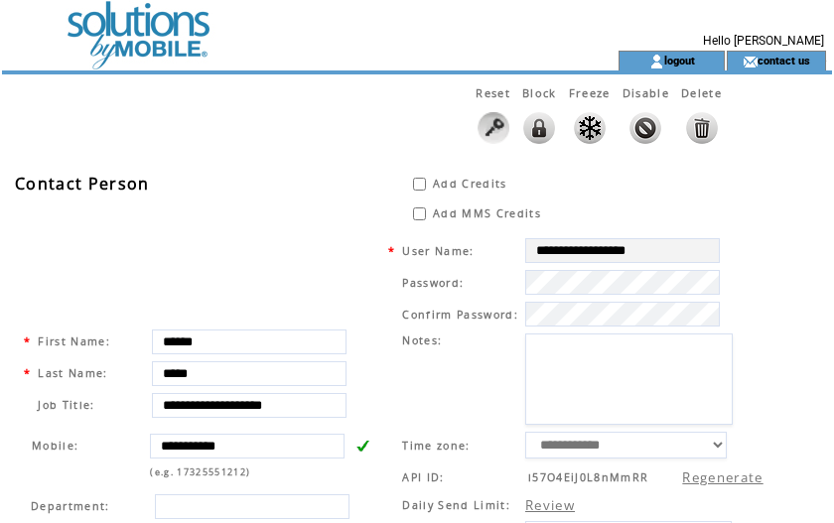
click at [89, 45] on td at bounding box center [274, 25] width 545 height 51
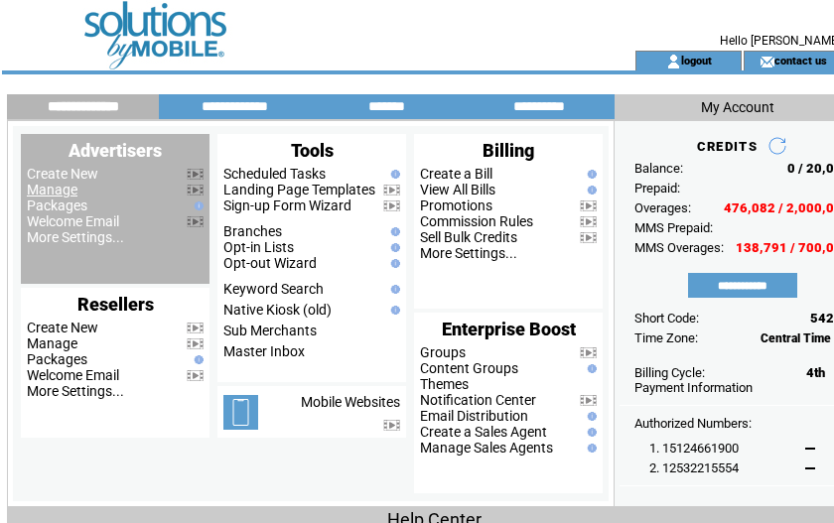
click at [35, 191] on link "Manage" at bounding box center [52, 190] width 51 height 16
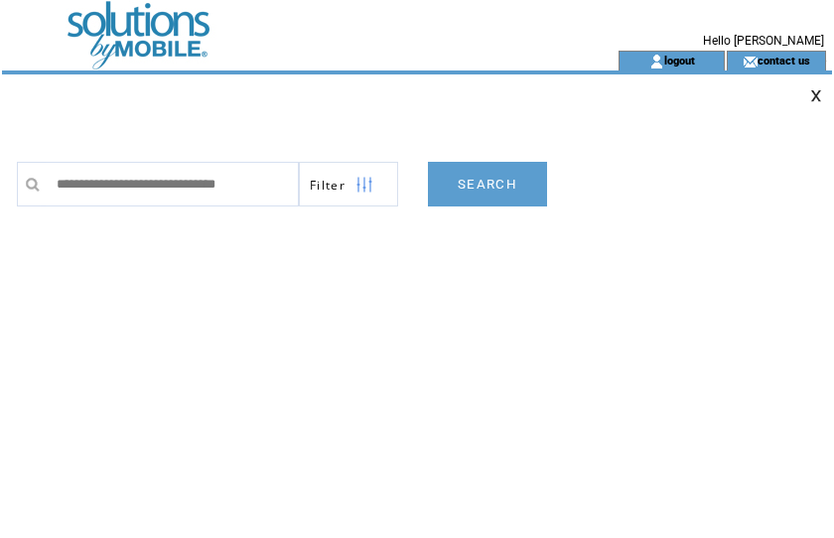
type input "**********"
click at [487, 193] on link "SEARCH" at bounding box center [487, 184] width 119 height 45
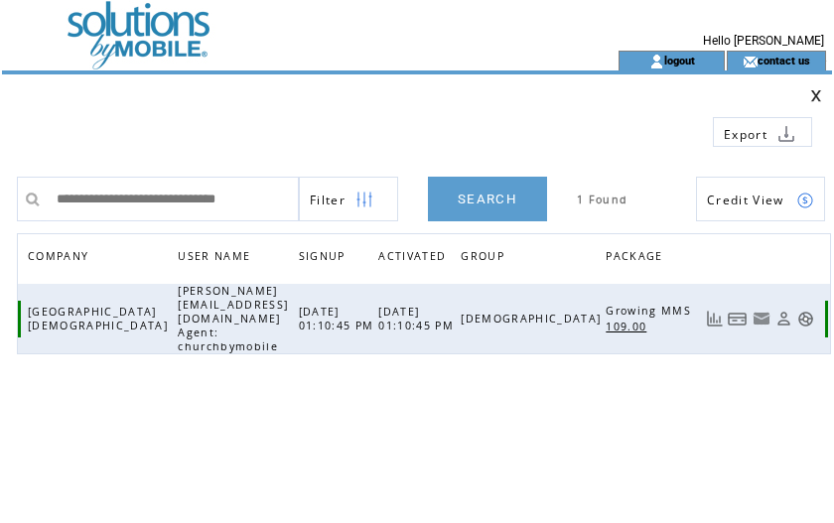
click at [748, 311] on link at bounding box center [738, 319] width 20 height 17
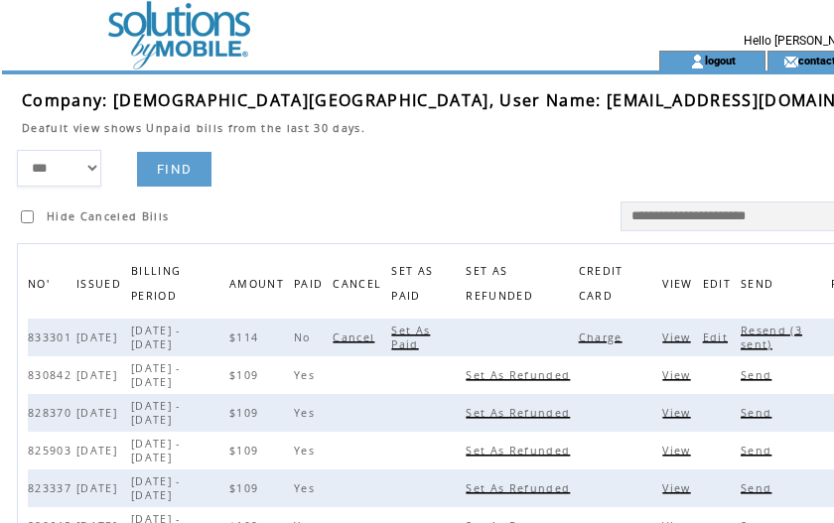
click at [621, 337] on span "Charge" at bounding box center [603, 338] width 49 height 14
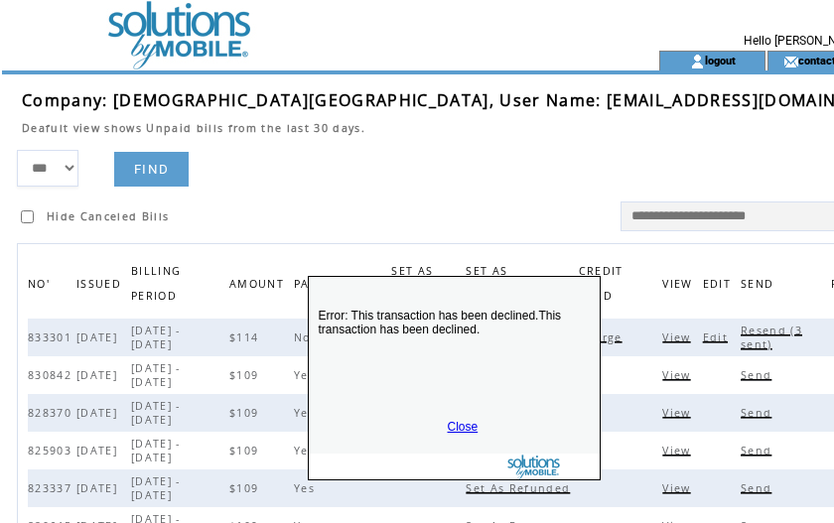
click at [462, 422] on link "Close" at bounding box center [463, 427] width 31 height 14
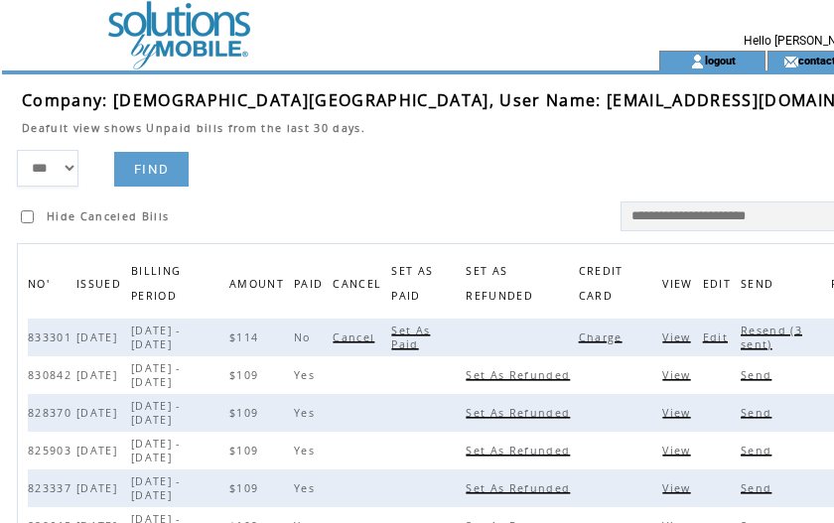
click at [759, 330] on span "Resend (3 sent)" at bounding box center [772, 338] width 62 height 28
drag, startPoint x: 506, startPoint y: 107, endPoint x: 620, endPoint y: 106, distance: 113.2
click at [620, 106] on span "Company: Life Church International Center, User Name: yuvonda@lifechurchinterna…" at bounding box center [461, 100] width 879 height 22
drag, startPoint x: 620, startPoint y: 106, endPoint x: 521, endPoint y: 143, distance: 105.0
click at [524, 149] on td at bounding box center [461, 142] width 879 height 15
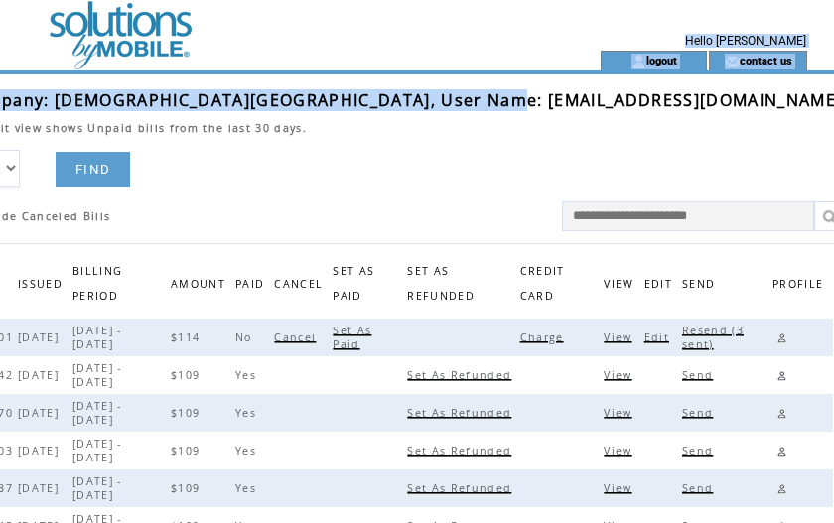
scroll to position [0, 72]
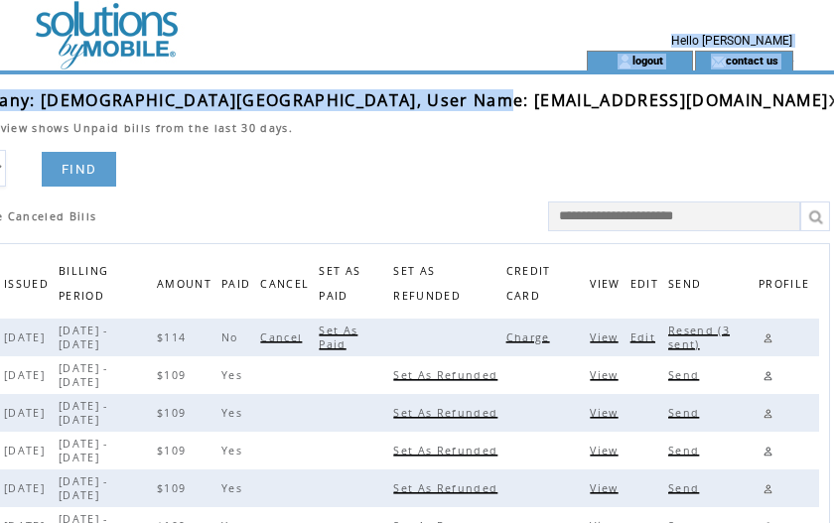
drag, startPoint x: 509, startPoint y: 97, endPoint x: 810, endPoint y: 103, distance: 300.9
click at [810, 103] on span "Company: Life Church International Center, User Name: yuvonda@lifechurchinterna…" at bounding box center [388, 100] width 879 height 22
copy span "yuvonda@lifechurchinternationalcenter.co"
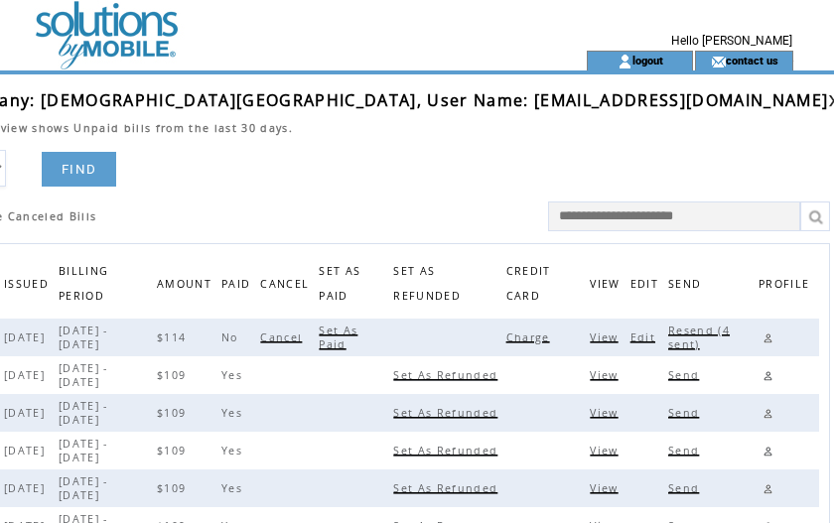
click at [456, 131] on td "Deafult view shows Unpaid bills from the last 30 days." at bounding box center [388, 123] width 879 height 24
click at [763, 338] on link at bounding box center [768, 338] width 19 height 19
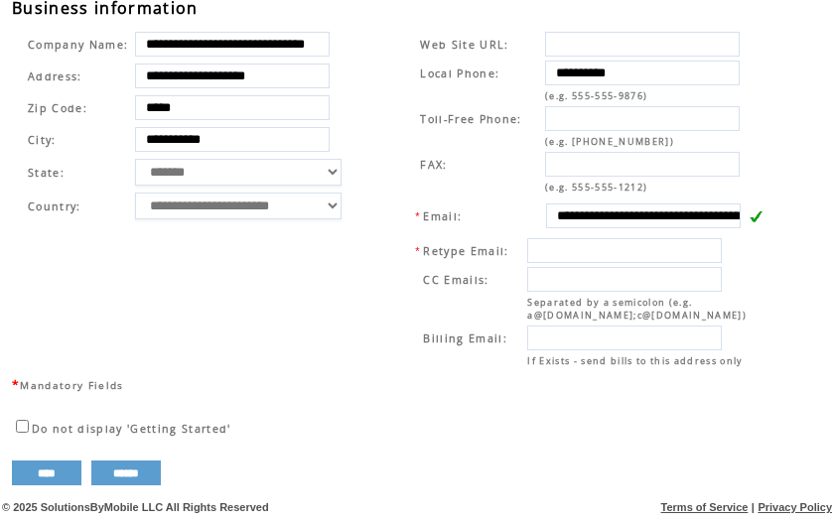
scroll to position [746, 0]
click at [402, 122] on td "**********" at bounding box center [582, 200] width 404 height 350
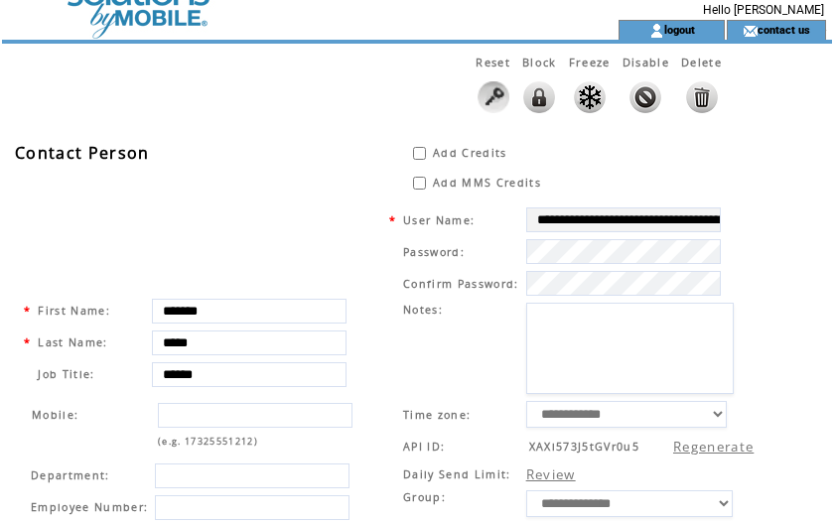
scroll to position [0, 0]
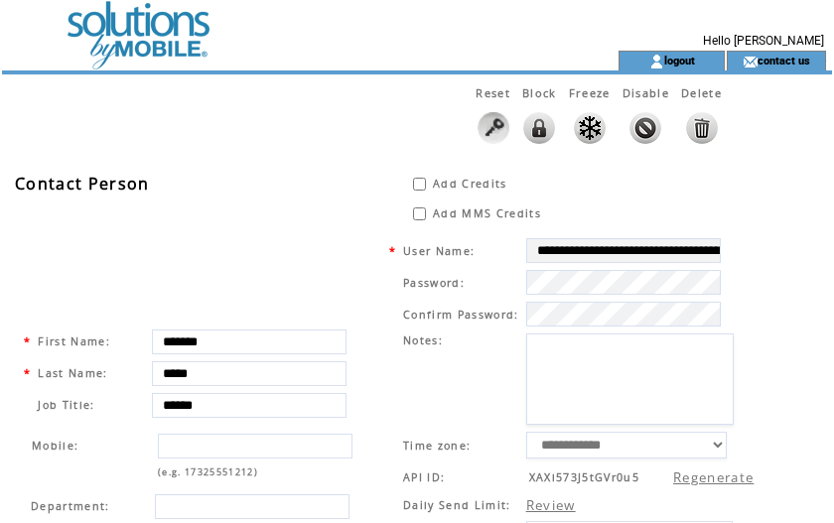
click at [132, 28] on td at bounding box center [274, 25] width 545 height 51
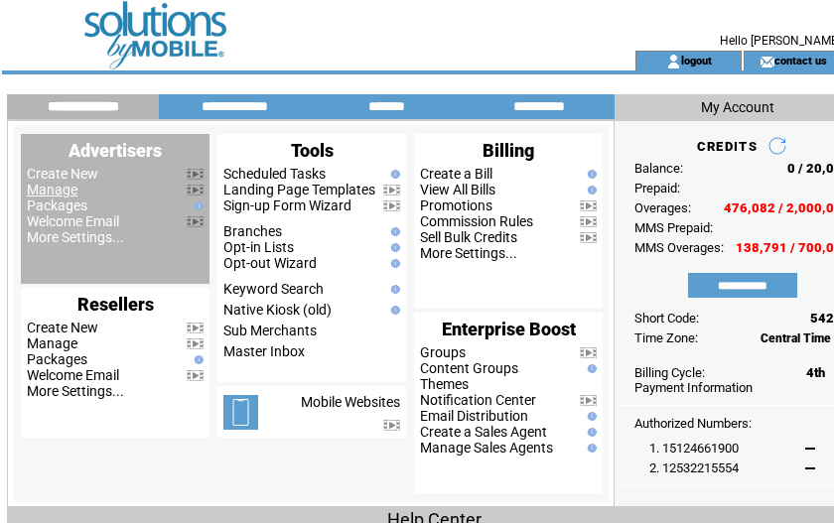
click at [50, 197] on link "Manage" at bounding box center [52, 190] width 51 height 16
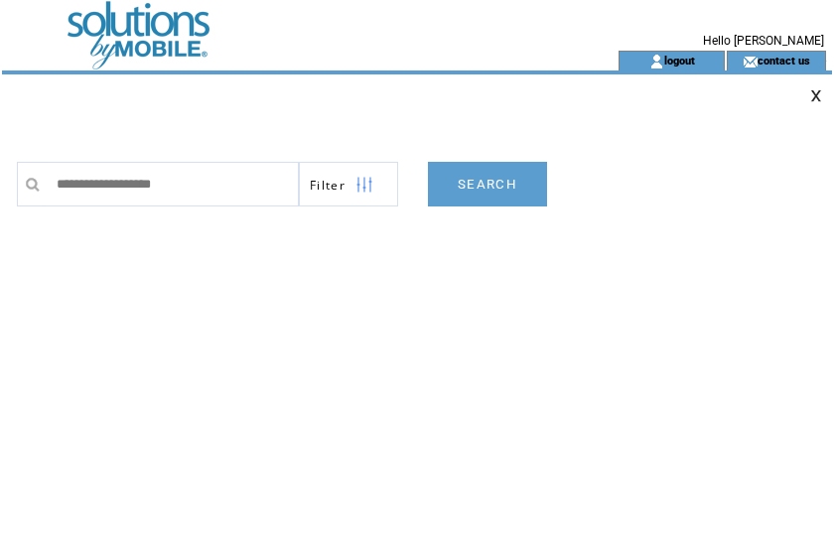
type input "**********"
click at [514, 189] on link "SEARCH" at bounding box center [487, 184] width 119 height 45
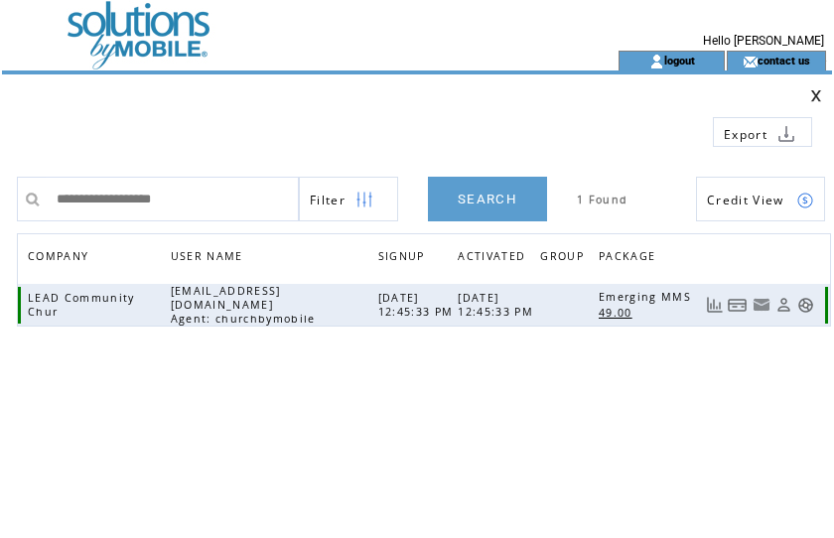
click at [744, 299] on link at bounding box center [738, 305] width 20 height 17
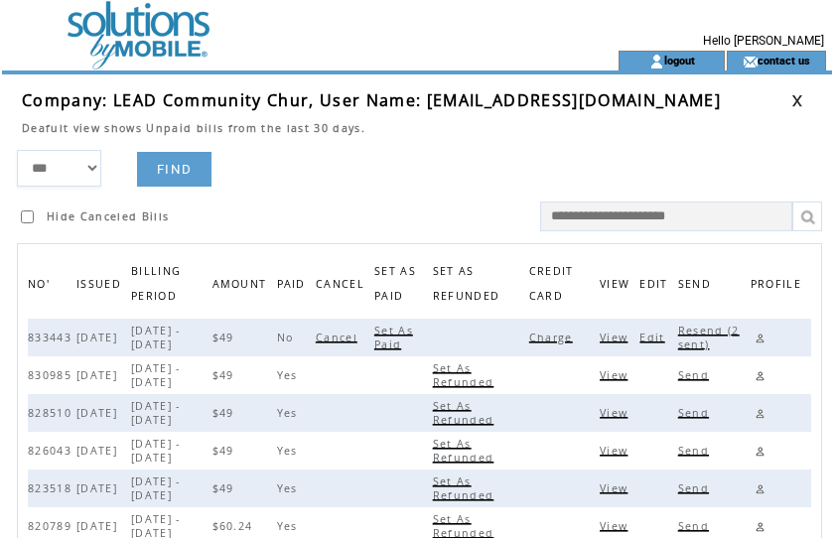
click at [556, 336] on span "Charge" at bounding box center [553, 338] width 49 height 14
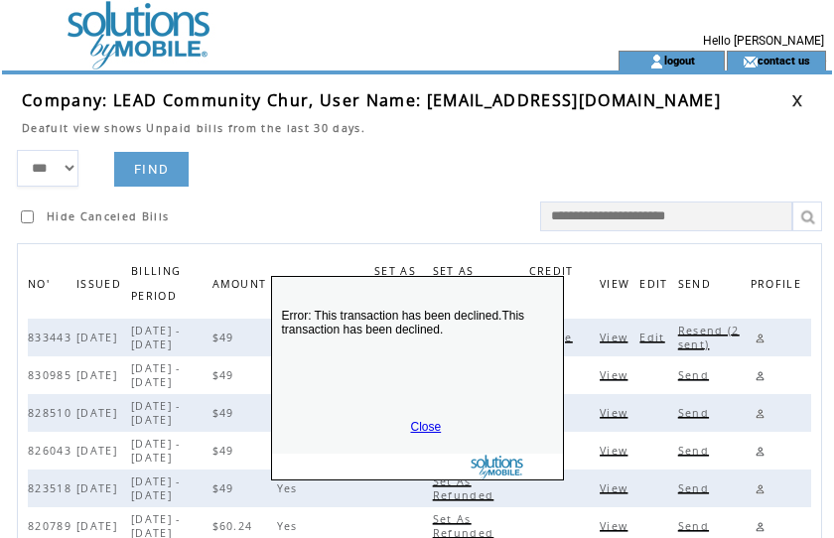
click at [430, 420] on link "Close" at bounding box center [426, 427] width 31 height 14
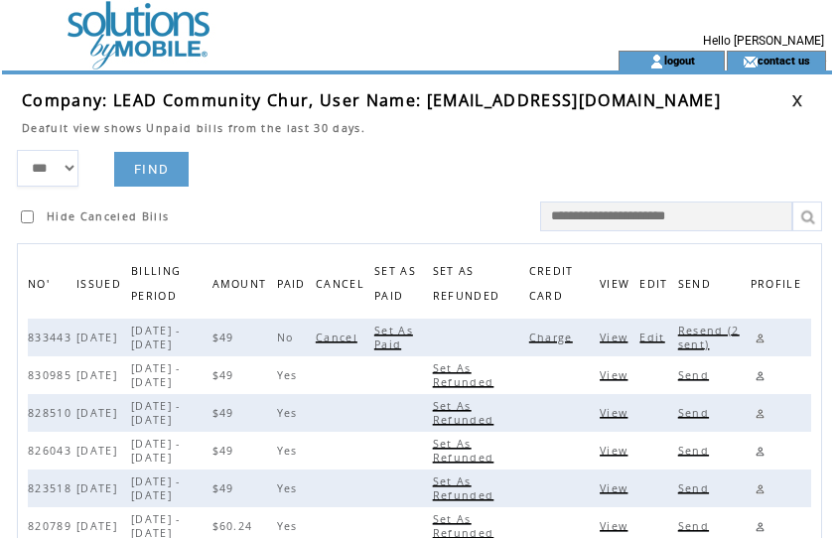
click at [660, 342] on span "Edit" at bounding box center [655, 338] width 30 height 14
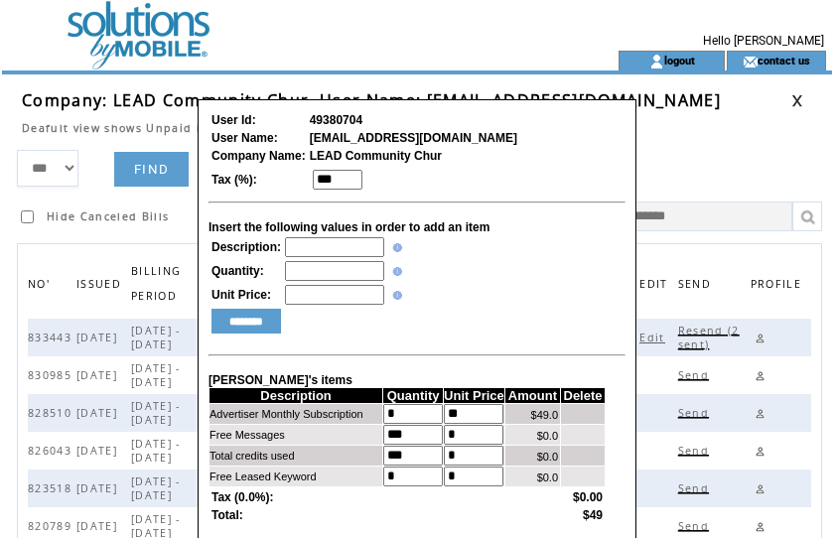
drag, startPoint x: 308, startPoint y: 245, endPoint x: 294, endPoint y: 224, distance: 25.1
click at [308, 245] on input "text" at bounding box center [334, 247] width 99 height 20
type input "**********"
type input "*"
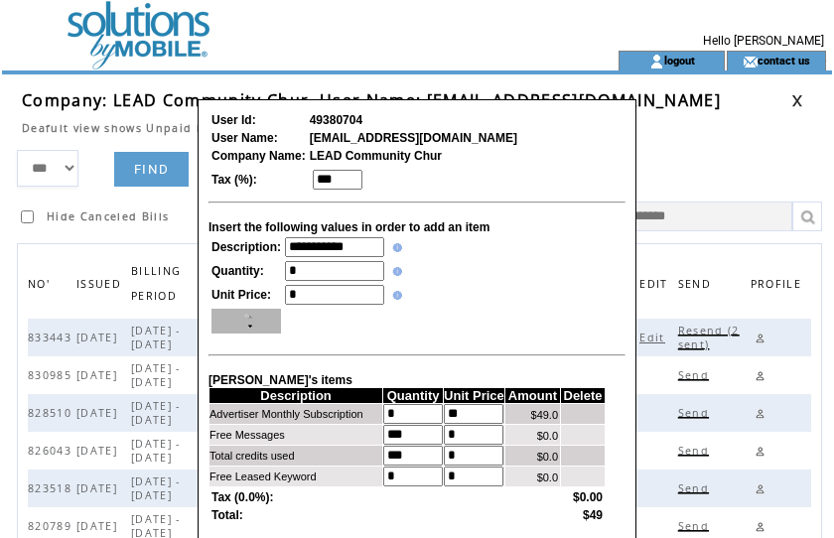
click at [252, 331] on input "********" at bounding box center [247, 321] width 70 height 25
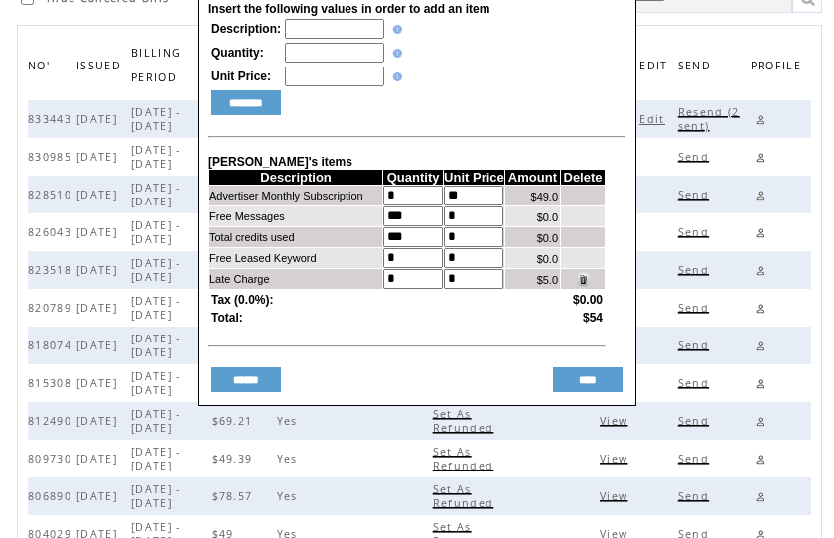
scroll to position [244, 0]
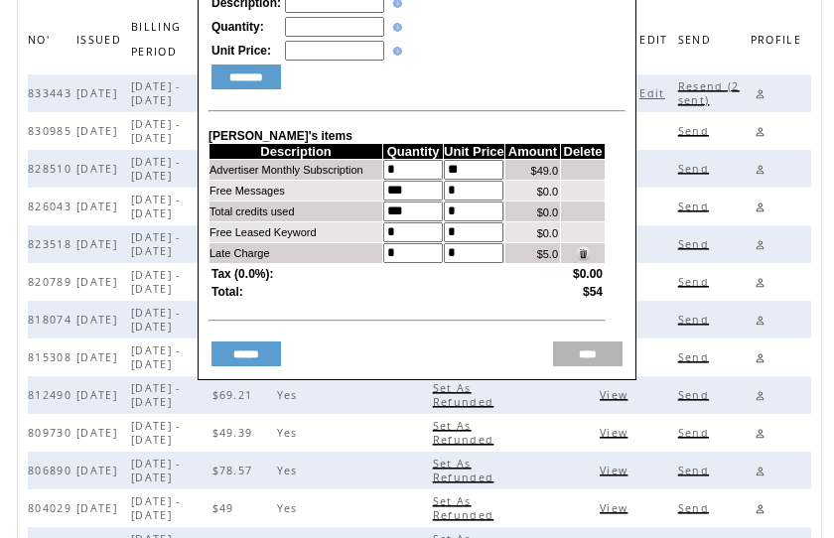
click at [597, 366] on input "****" at bounding box center [588, 354] width 70 height 25
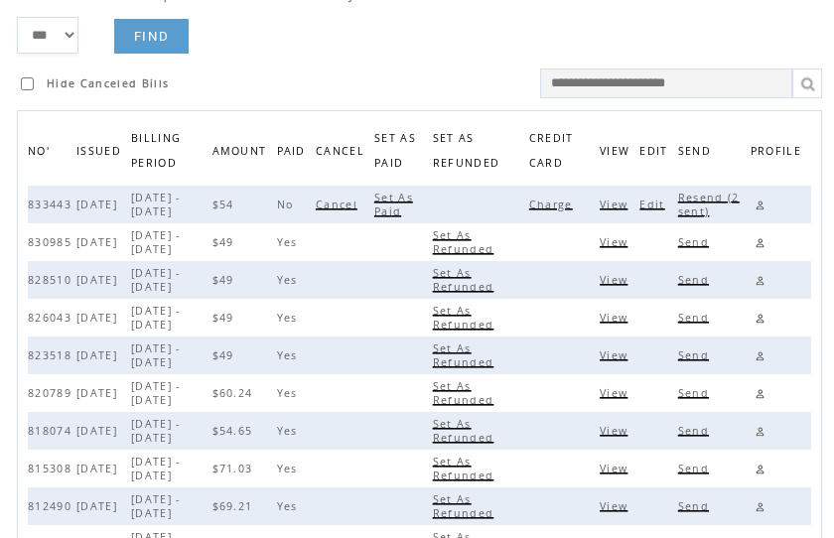
scroll to position [119, 0]
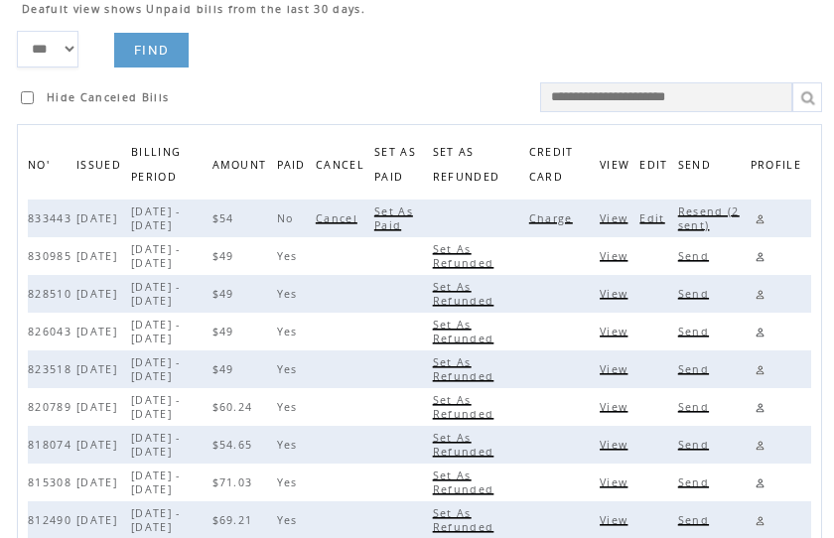
click at [708, 217] on span "Resend (2 sent)" at bounding box center [709, 219] width 62 height 28
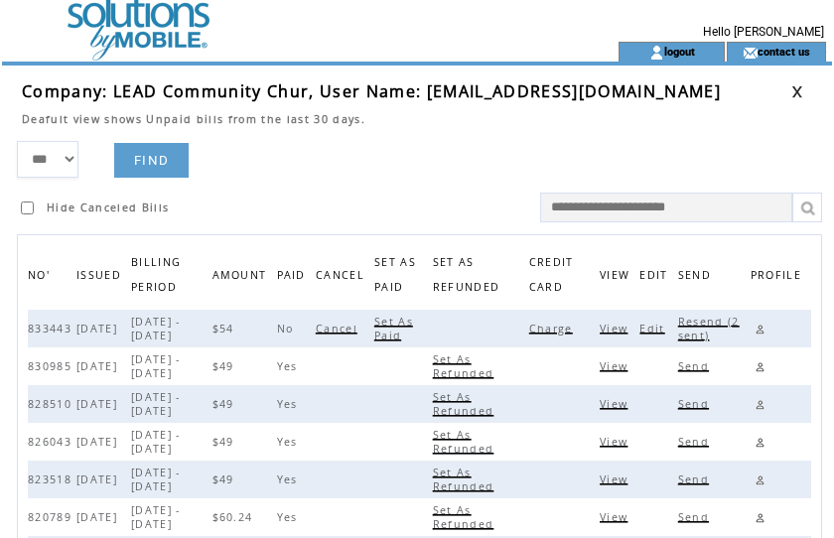
scroll to position [0, 0]
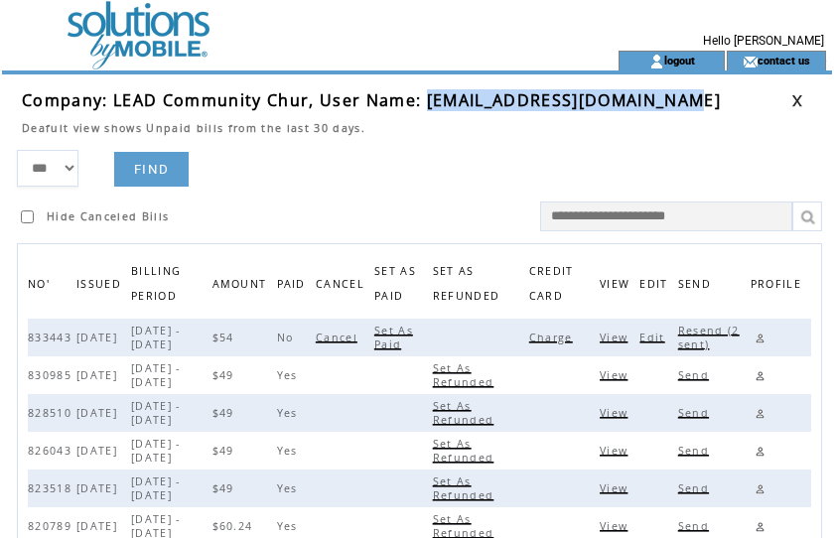
drag, startPoint x: 423, startPoint y: 100, endPoint x: 685, endPoint y: 100, distance: 262.2
click at [685, 100] on td "Company: LEAD Community Chur, User Name: willhenderson152@gmail.com" at bounding box center [407, 100] width 770 height 22
copy span "willhenderson152@gmail.com"
click at [759, 340] on link at bounding box center [760, 338] width 19 height 19
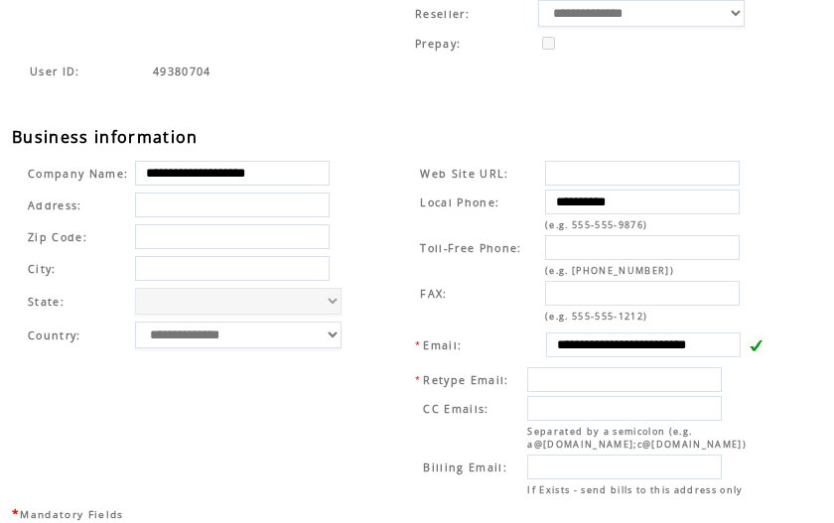
scroll to position [746, 0]
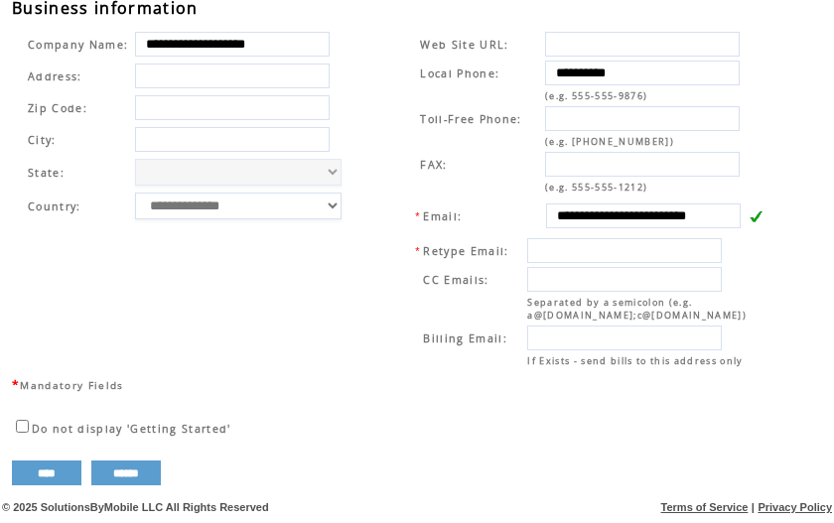
click at [373, 97] on td "**********" at bounding box center [196, 200] width 364 height 350
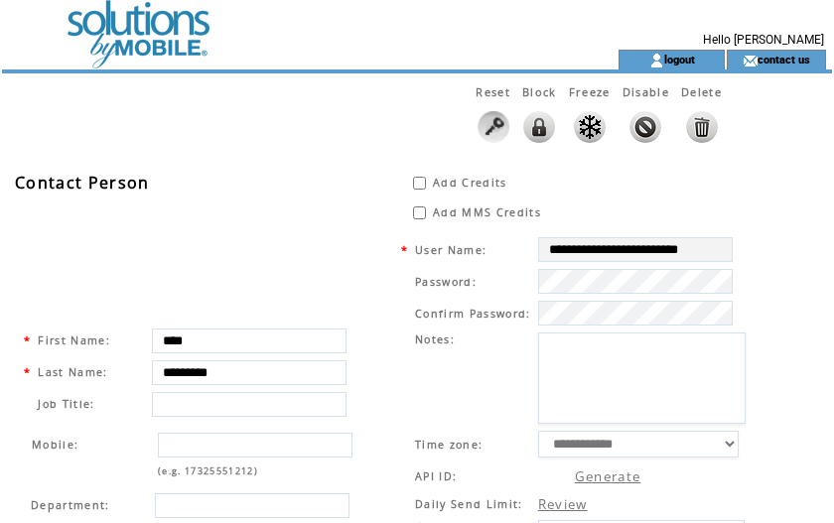
scroll to position [0, 0]
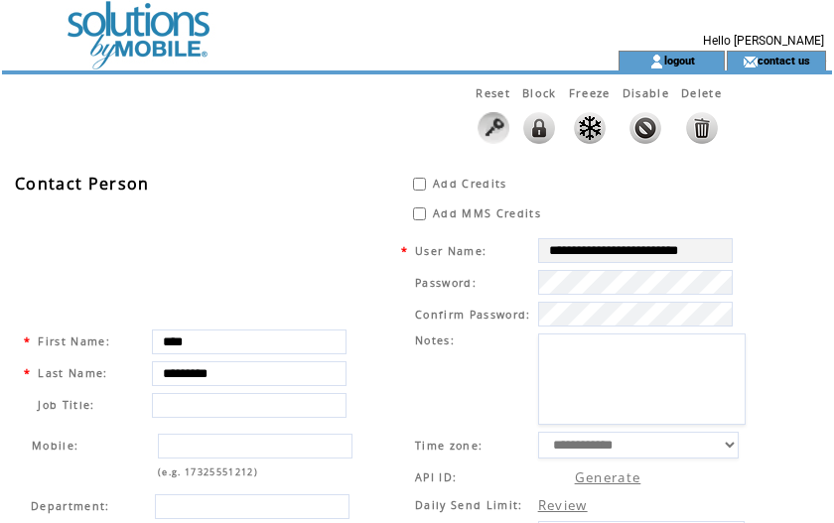
click at [131, 31] on td at bounding box center [274, 25] width 545 height 51
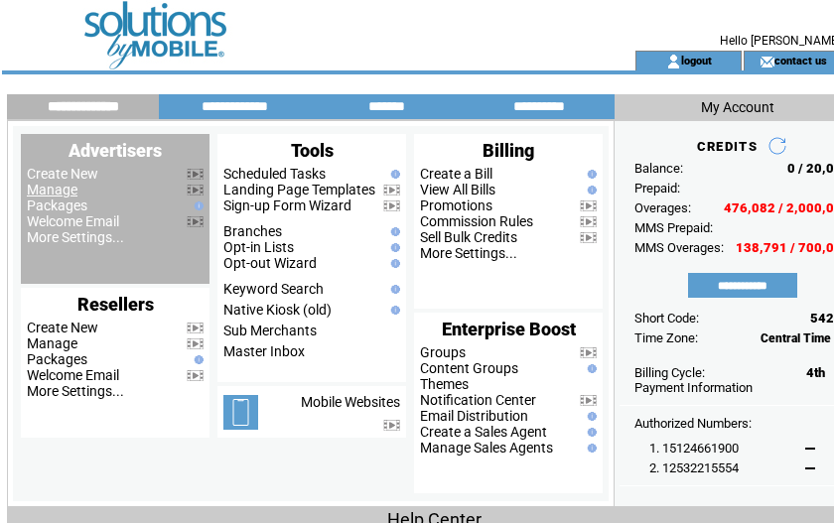
click at [59, 194] on link "Manage" at bounding box center [52, 190] width 51 height 16
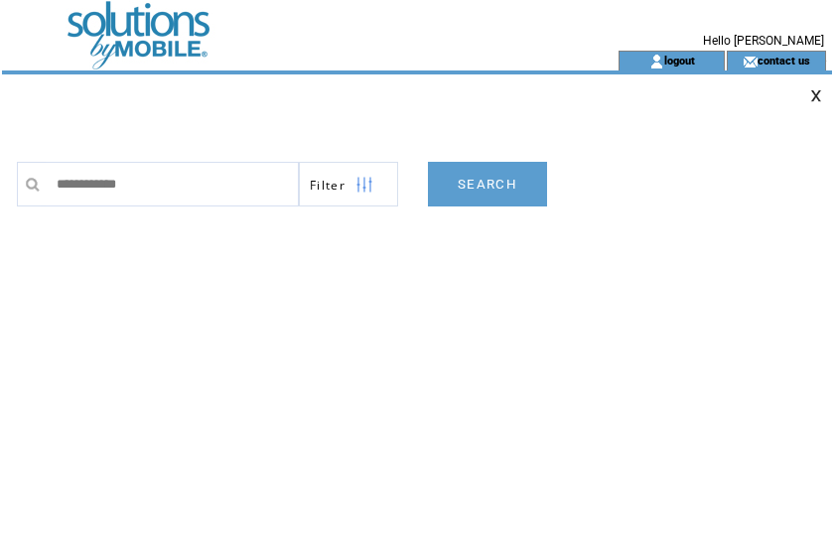
type input "**********"
click at [472, 180] on link "SEARCH" at bounding box center [487, 184] width 119 height 45
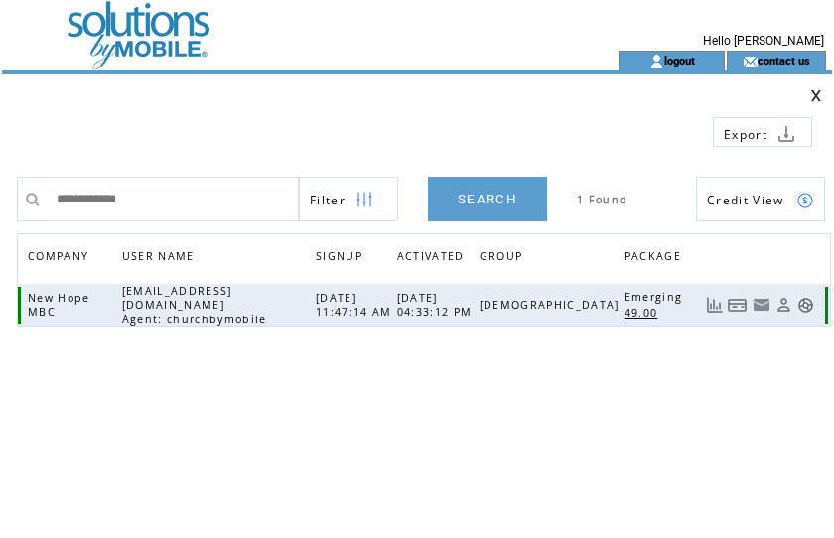
click at [737, 301] on link at bounding box center [738, 305] width 20 height 17
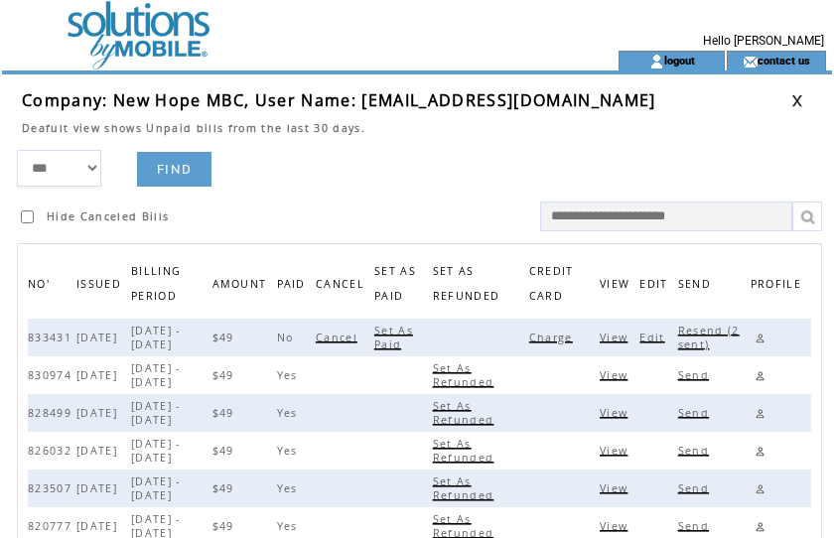
click at [565, 341] on span "Charge" at bounding box center [553, 338] width 49 height 14
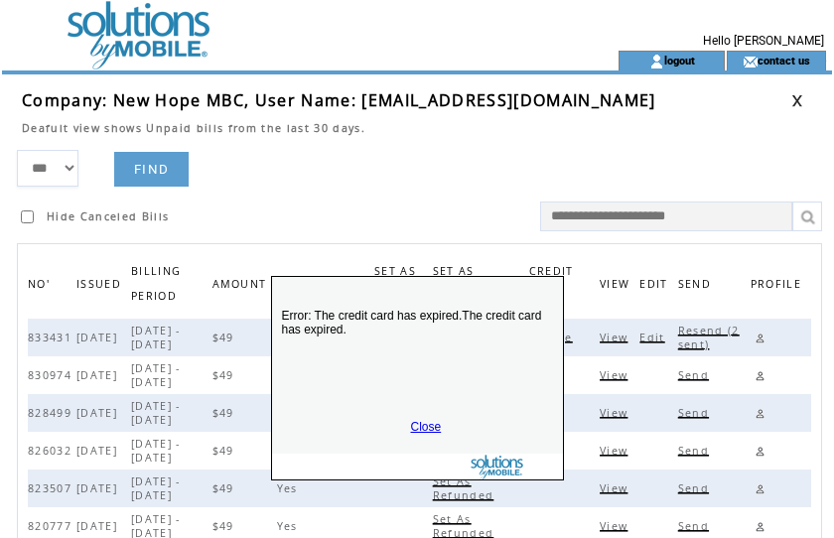
click at [429, 423] on link "Close" at bounding box center [426, 427] width 31 height 14
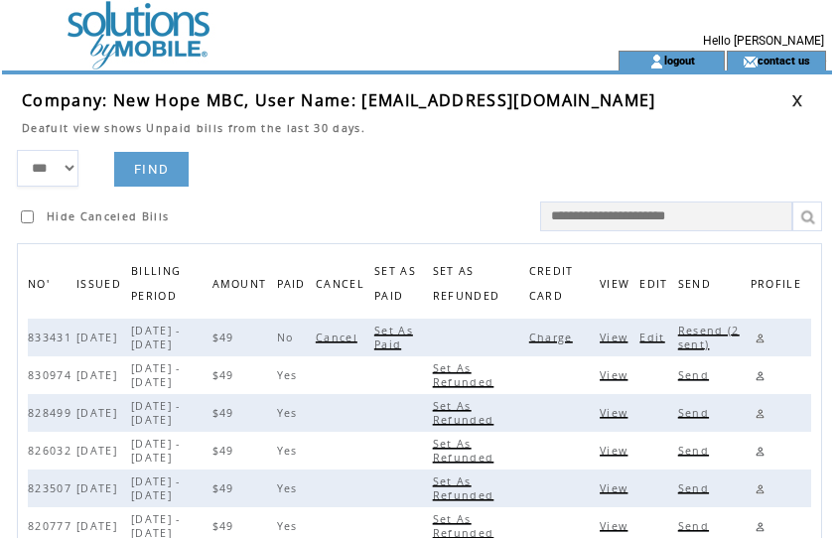
click at [653, 344] on span "Edit" at bounding box center [655, 338] width 30 height 14
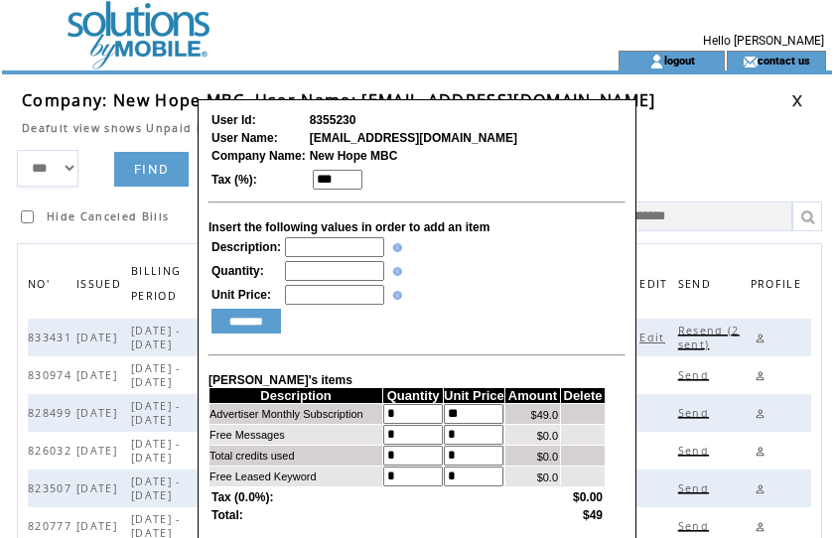
click at [310, 247] on input "text" at bounding box center [334, 247] width 99 height 20
click at [308, 250] on input "text" at bounding box center [334, 247] width 99 height 20
type input "**********"
type input "*"
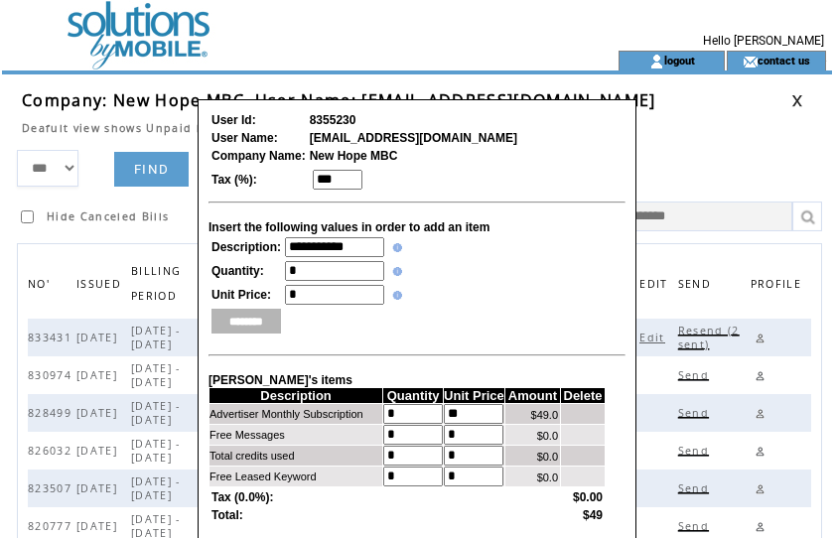
click at [260, 323] on input "********" at bounding box center [247, 321] width 70 height 25
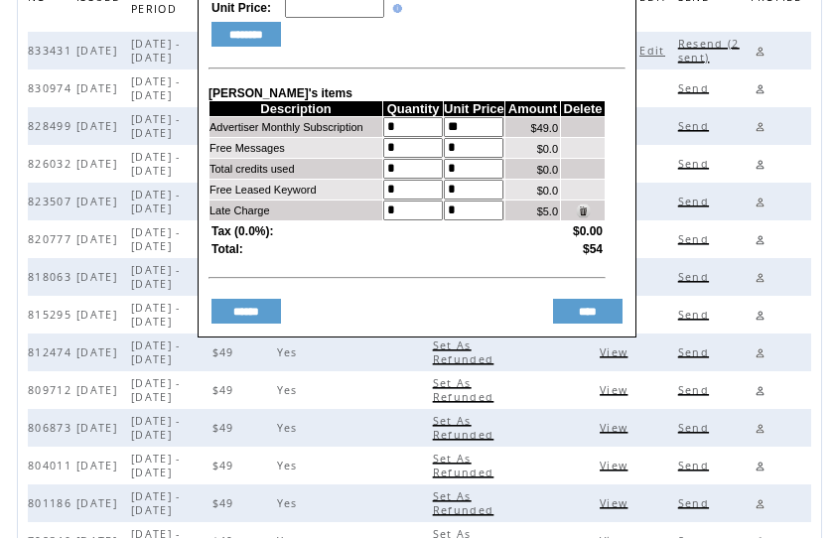
scroll to position [303, 0]
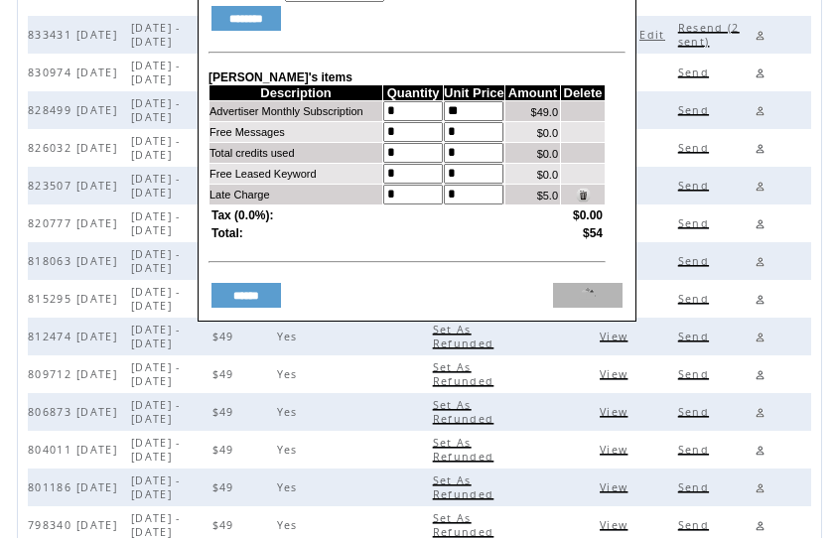
click at [592, 308] on input "****" at bounding box center [588, 295] width 70 height 25
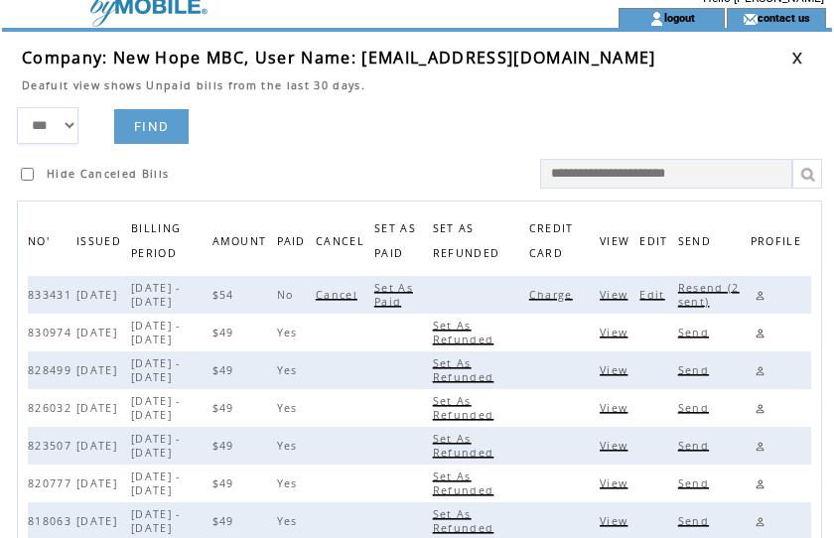
scroll to position [0, 0]
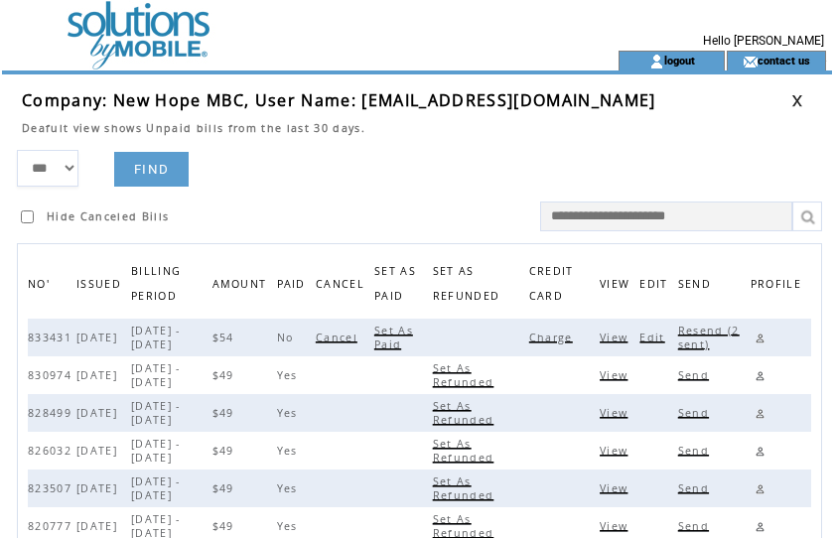
click at [699, 329] on span "Resend (2 sent)" at bounding box center [709, 338] width 62 height 28
click at [760, 338] on link at bounding box center [760, 338] width 19 height 19
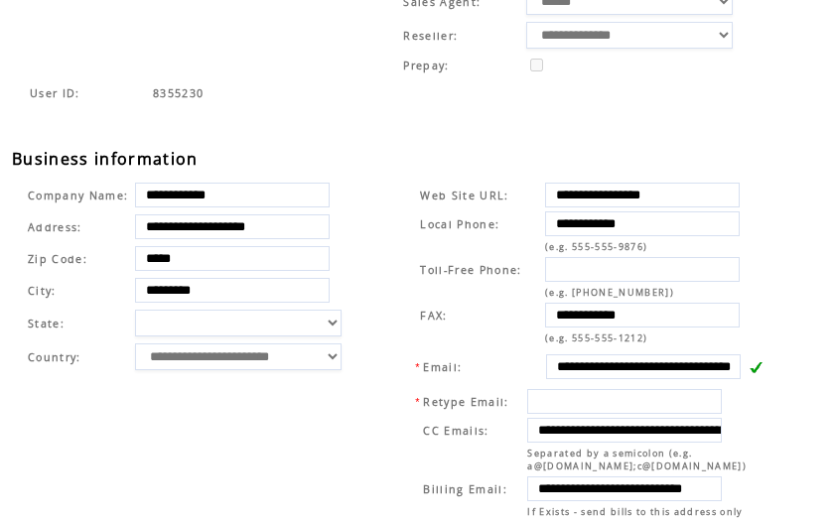
scroll to position [607, 0]
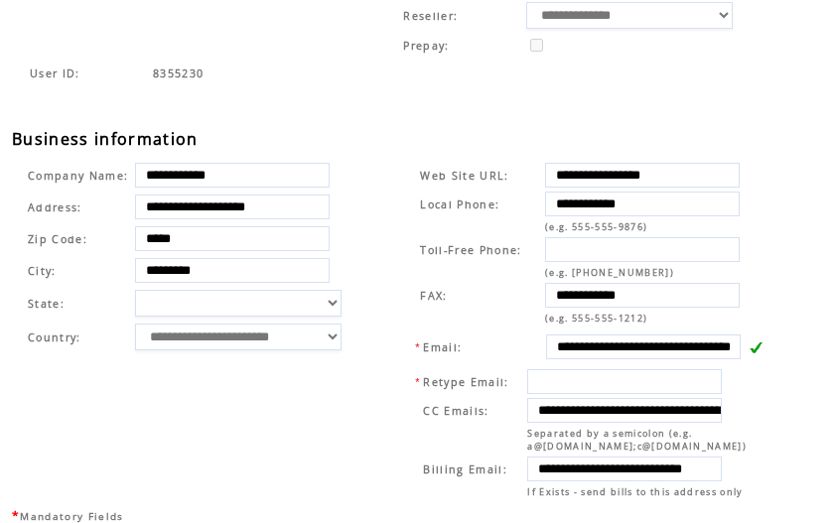
drag, startPoint x: 567, startPoint y: 346, endPoint x: 580, endPoint y: 346, distance: 12.9
click at [580, 346] on input "**********" at bounding box center [643, 347] width 195 height 25
drag, startPoint x: 548, startPoint y: 347, endPoint x: 790, endPoint y: 338, distance: 242.5
click at [790, 338] on div "**********" at bounding box center [427, 89] width 830 height 1056
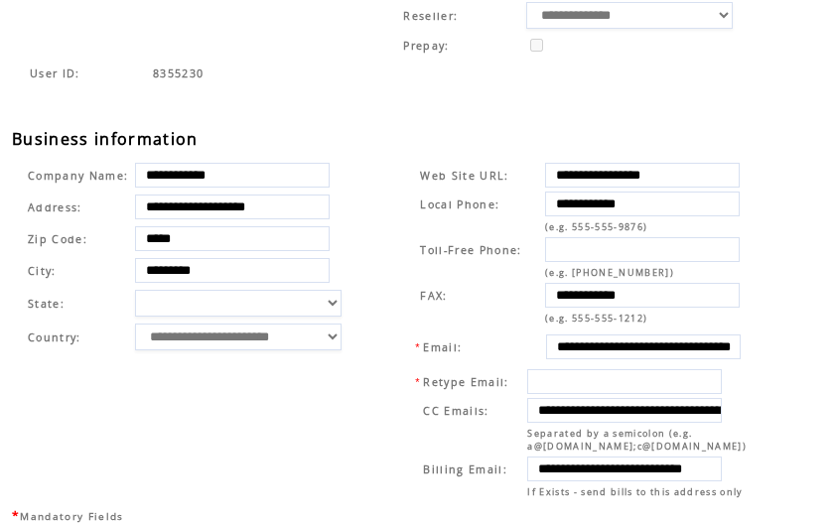
type input "**********"
drag, startPoint x: 547, startPoint y: 411, endPoint x: 610, endPoint y: 455, distance: 76.3
click at [708, 405] on input "**********" at bounding box center [624, 410] width 195 height 25
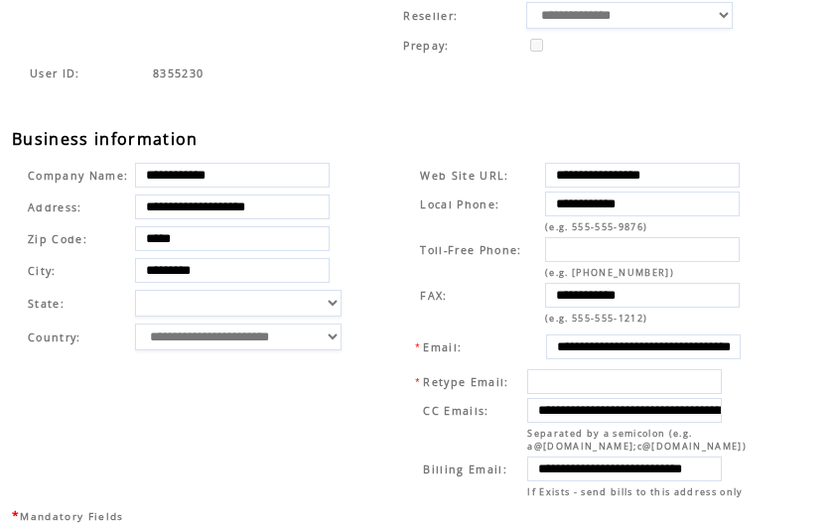
scroll to position [0, 62]
drag, startPoint x: 553, startPoint y: 462, endPoint x: 748, endPoint y: 462, distance: 194.6
click at [748, 462] on table "**********" at bounding box center [581, 433] width 338 height 135
click at [537, 93] on div "User ID: 8355230" at bounding box center [427, 96] width 830 height 65
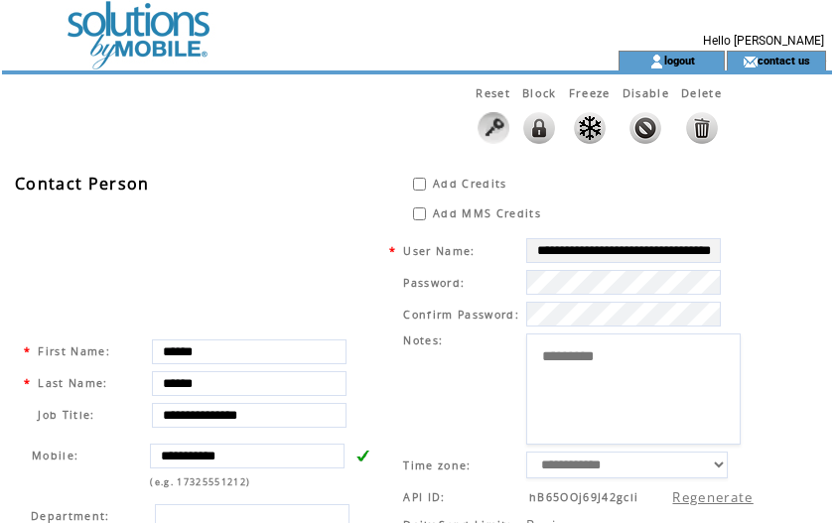
click at [129, 34] on td at bounding box center [274, 25] width 545 height 51
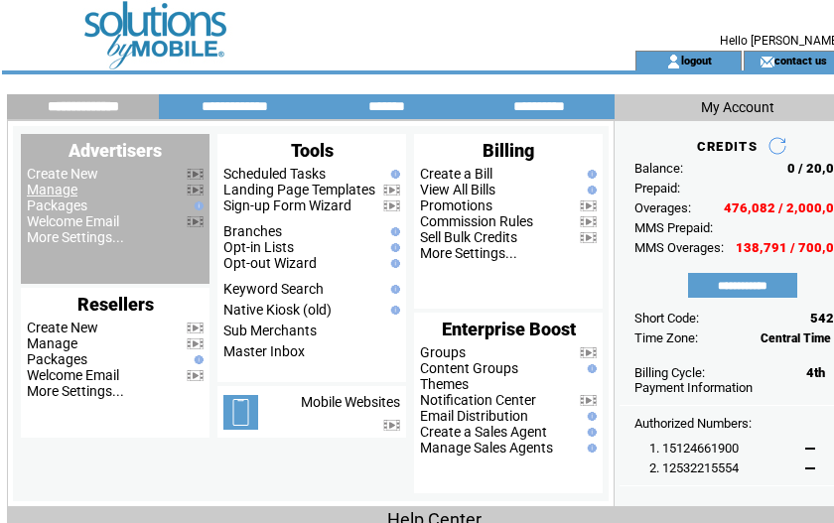
click at [57, 194] on link "Manage" at bounding box center [52, 190] width 51 height 16
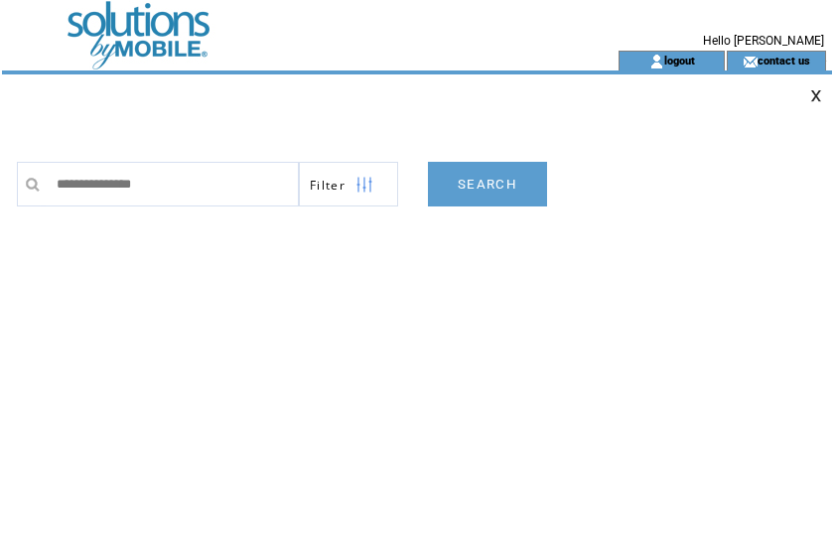
type input "**********"
click at [481, 181] on link "SEARCH" at bounding box center [487, 184] width 119 height 45
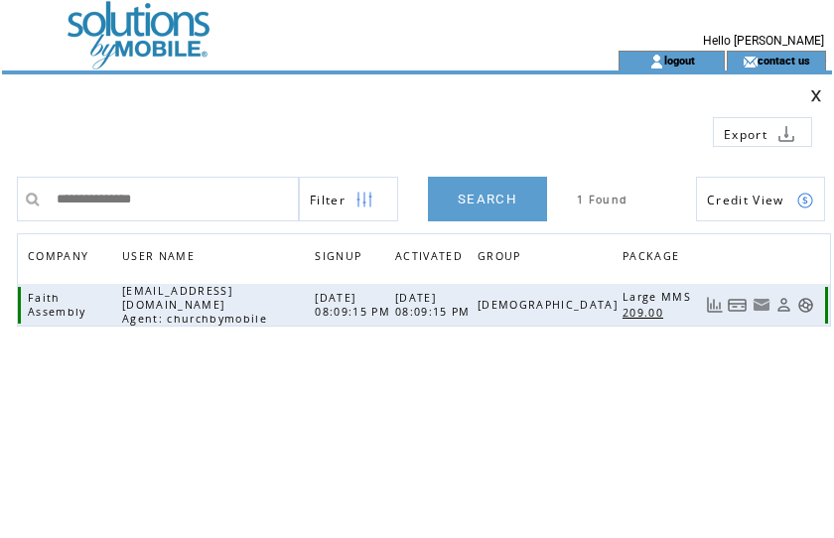
click at [732, 300] on link at bounding box center [738, 305] width 20 height 17
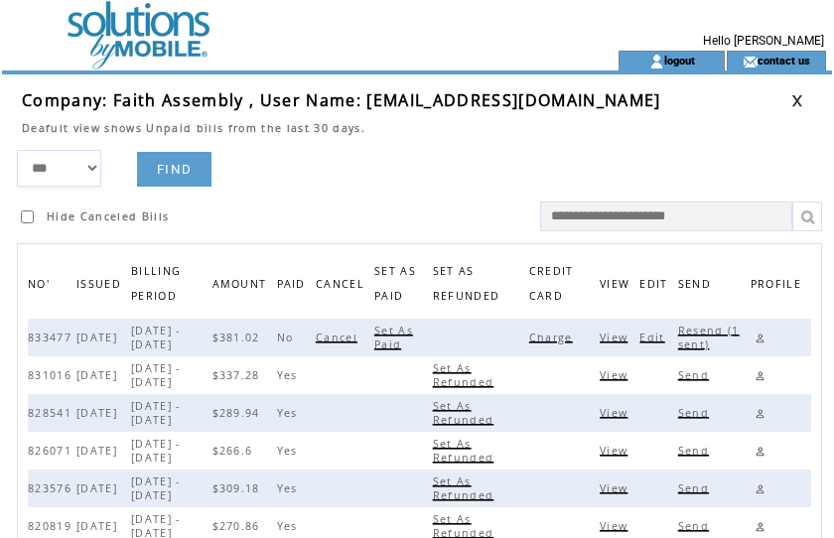
click at [552, 332] on span "Charge" at bounding box center [553, 338] width 49 height 14
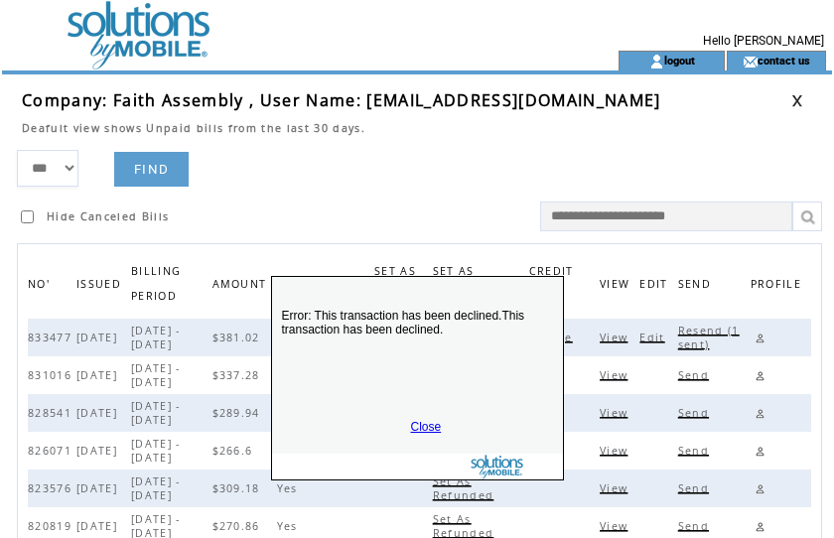
click at [427, 423] on link "Close" at bounding box center [426, 427] width 31 height 14
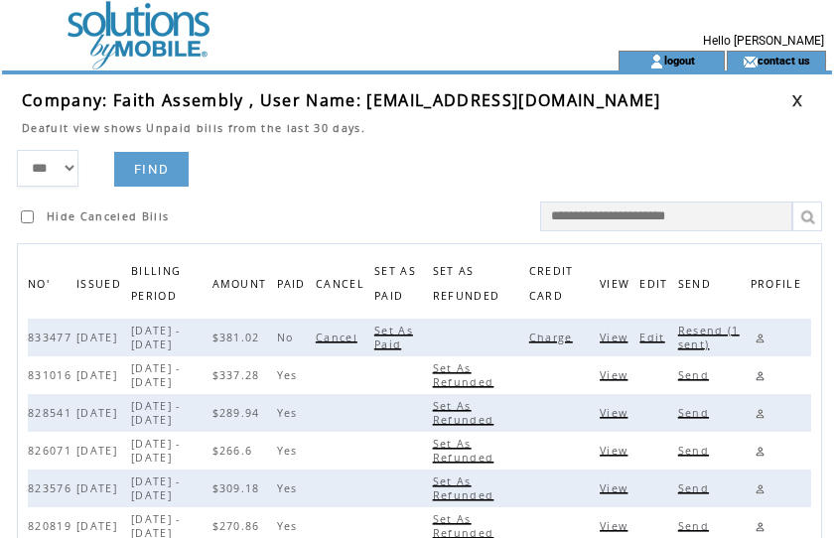
click at [705, 331] on span "Resend (1 sent)" at bounding box center [709, 338] width 62 height 28
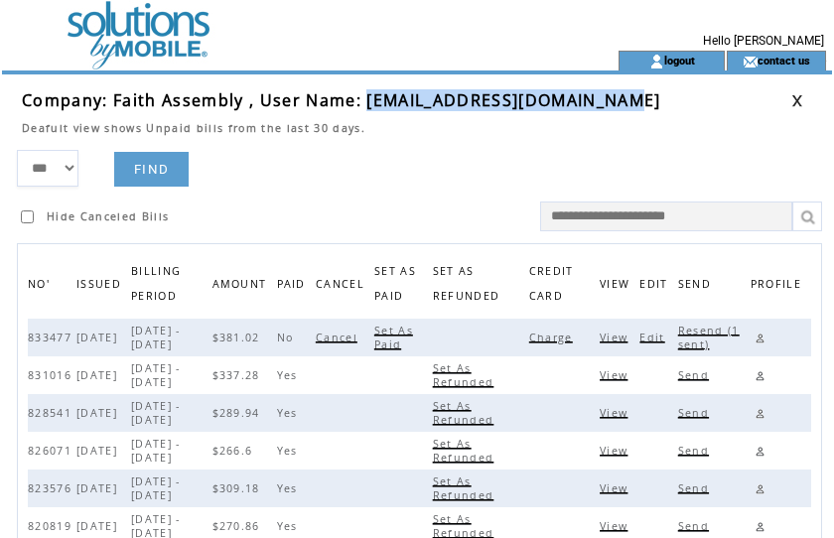
drag, startPoint x: 366, startPoint y: 97, endPoint x: 610, endPoint y: 97, distance: 243.3
click at [610, 97] on td "Company: Faith Assembly , User Name: faccministries94@gmail.com" at bounding box center [407, 100] width 770 height 22
copy span "faccministries94@gmail.com"
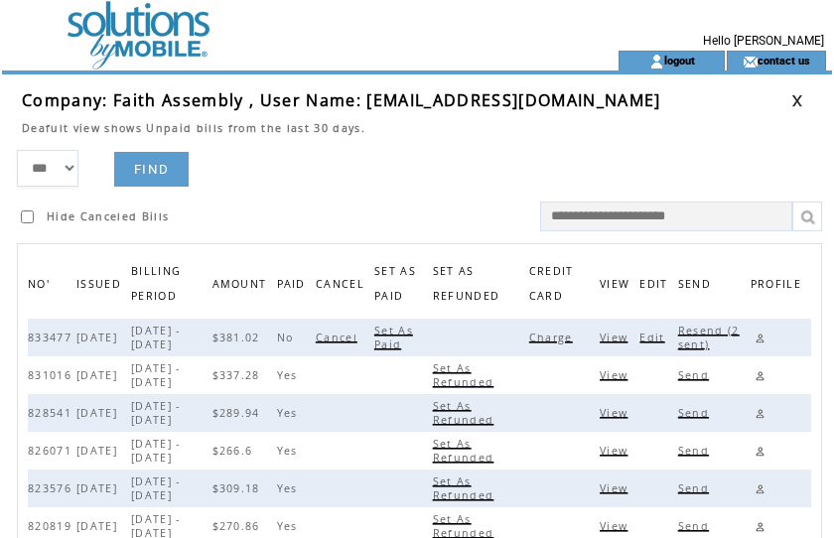
drag, startPoint x: 470, startPoint y: 130, endPoint x: 485, endPoint y: 124, distance: 16.0
click at [470, 129] on td "Deafult view shows Unpaid bills from the last 30 days." at bounding box center [407, 123] width 770 height 24
click at [766, 335] on link at bounding box center [760, 338] width 19 height 19
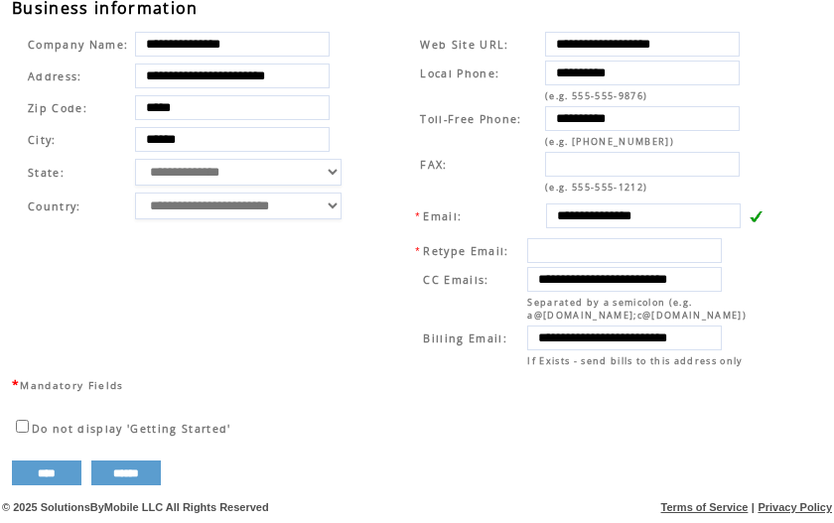
scroll to position [746, 0]
drag, startPoint x: 710, startPoint y: 210, endPoint x: 369, endPoint y: 203, distance: 340.7
click at [369, 203] on tr "**********" at bounding box center [399, 200] width 771 height 350
click at [373, 125] on td "**********" at bounding box center [196, 200] width 364 height 350
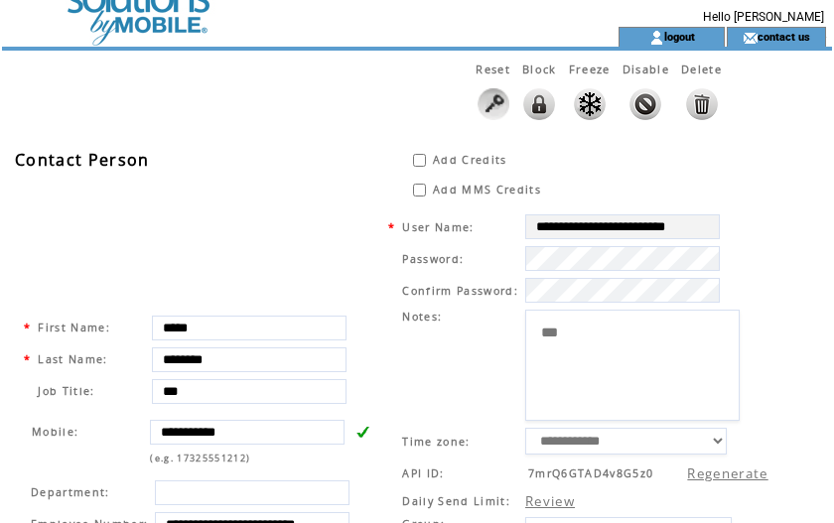
scroll to position [0, 0]
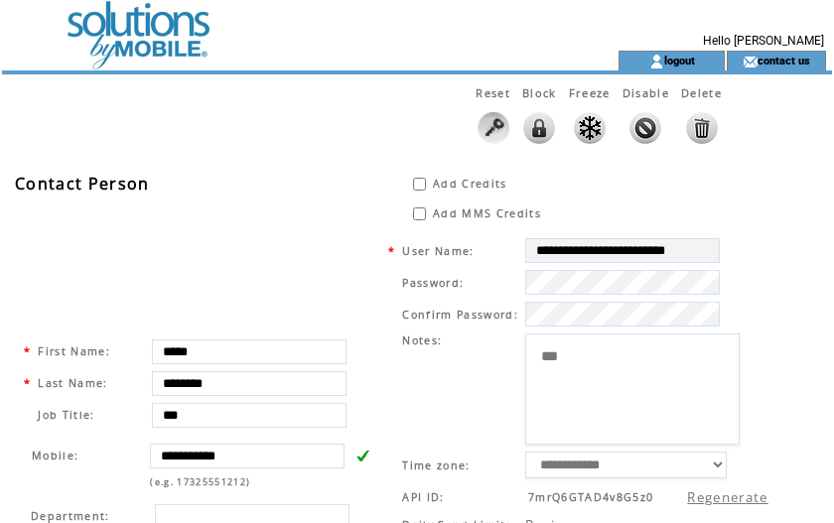
click at [124, 14] on td at bounding box center [274, 25] width 545 height 51
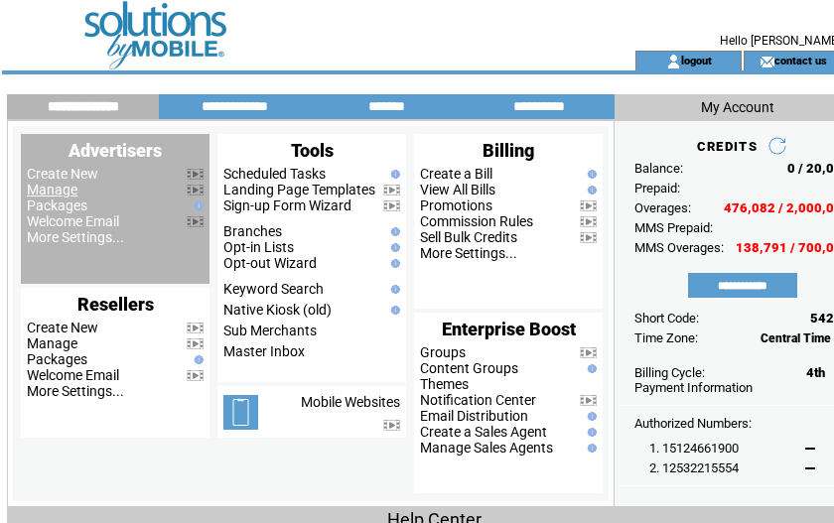
click at [51, 189] on link "Manage" at bounding box center [52, 190] width 51 height 16
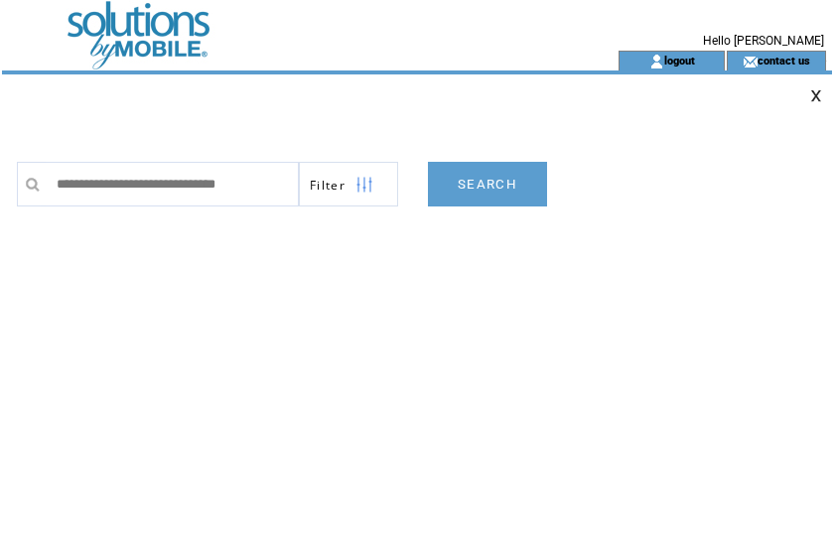
scroll to position [0, 3]
type input "**********"
click at [504, 182] on link "SEARCH" at bounding box center [487, 184] width 119 height 45
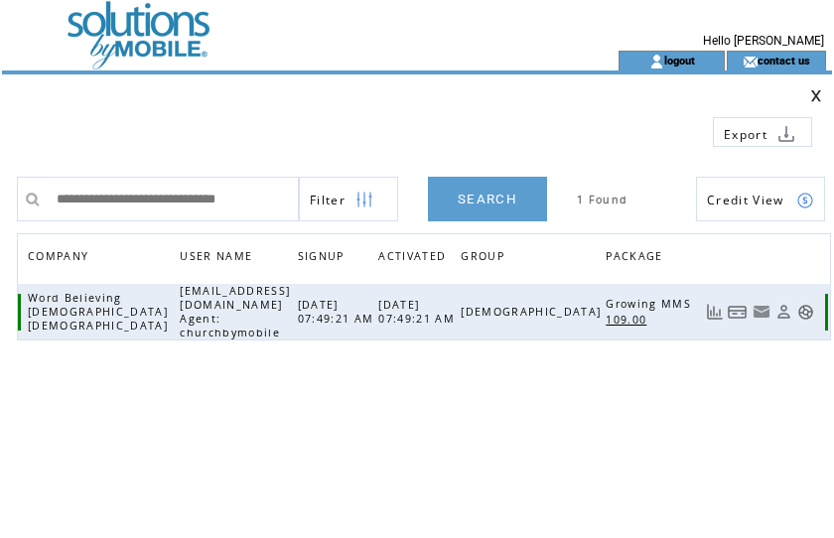
click at [731, 306] on link at bounding box center [738, 312] width 20 height 17
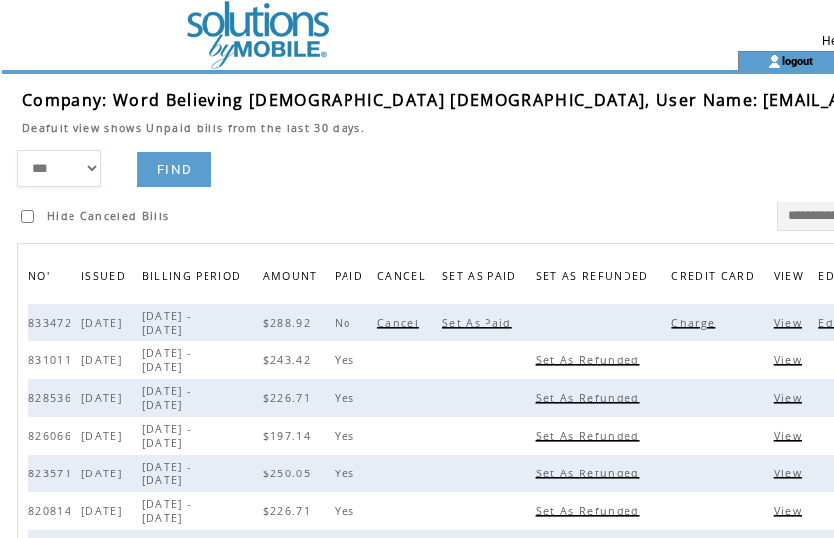
click at [671, 330] on span "Charge" at bounding box center [695, 323] width 49 height 14
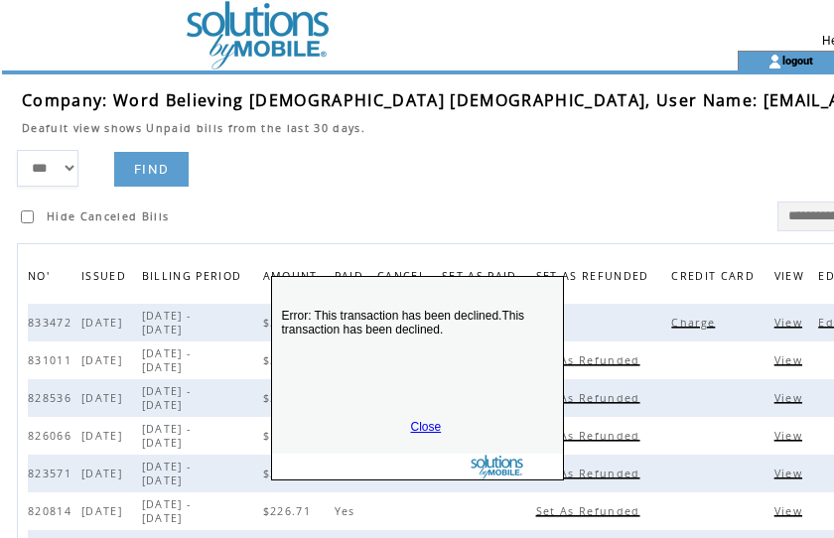
click at [421, 424] on link "Close" at bounding box center [426, 427] width 31 height 14
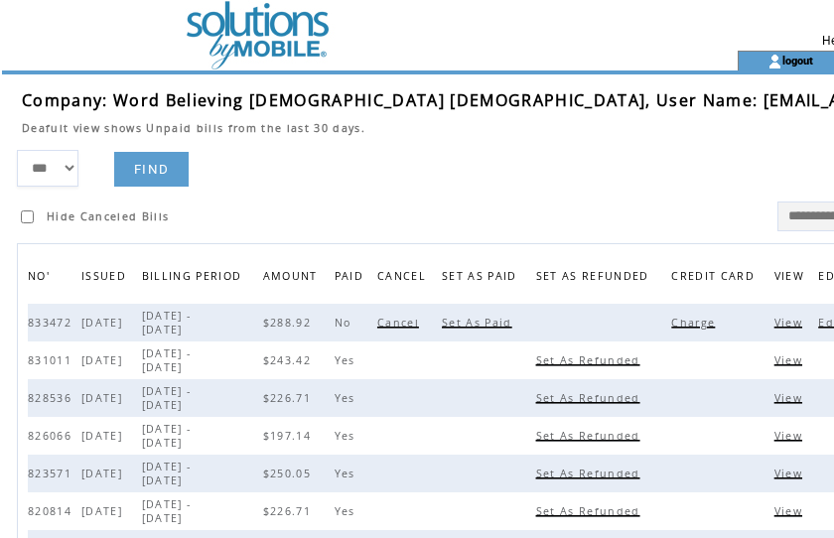
drag, startPoint x: 508, startPoint y: 107, endPoint x: 750, endPoint y: 109, distance: 241.3
click at [750, 109] on td "Company: Word Believing Christian Church, User Name: pastor.csberry@gmail.com" at bounding box center [540, 100] width 1036 height 22
copy span "[EMAIL_ADDRESS][DOMAIN_NAME]"
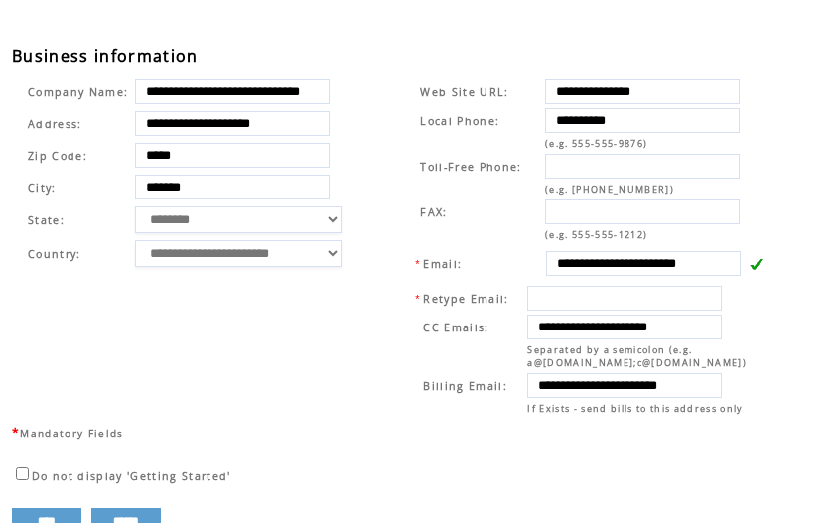
scroll to position [677, 0]
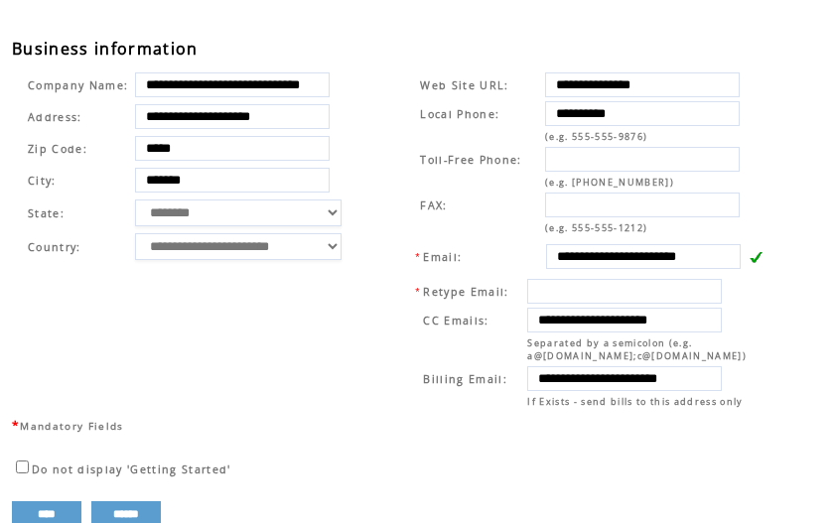
click at [358, 38] on div "User ID: 8035997" at bounding box center [427, 5] width 830 height 65
drag, startPoint x: 550, startPoint y: 339, endPoint x: 666, endPoint y: 378, distance: 122.8
click at [795, 331] on div "**********" at bounding box center [427, 9] width 830 height 1036
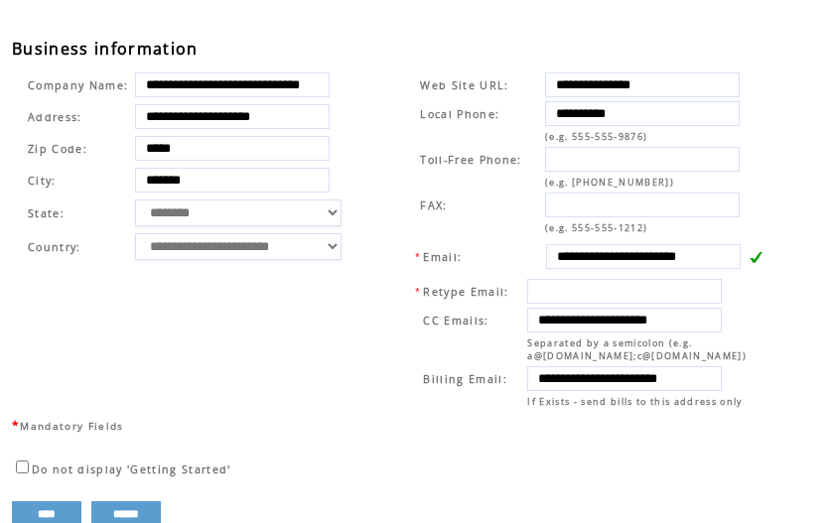
click at [434, 38] on div "User ID: 8035997" at bounding box center [427, 5] width 830 height 65
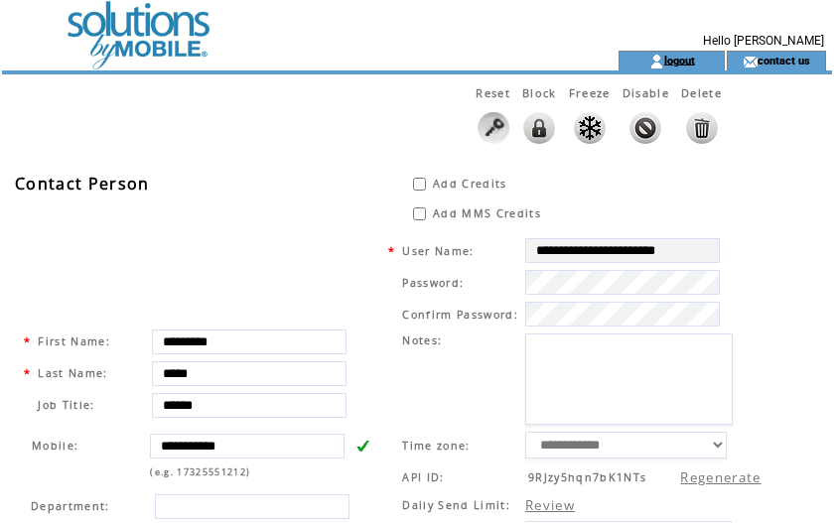
click at [674, 54] on link "logout" at bounding box center [679, 60] width 31 height 13
